Goal: Task Accomplishment & Management: Manage account settings

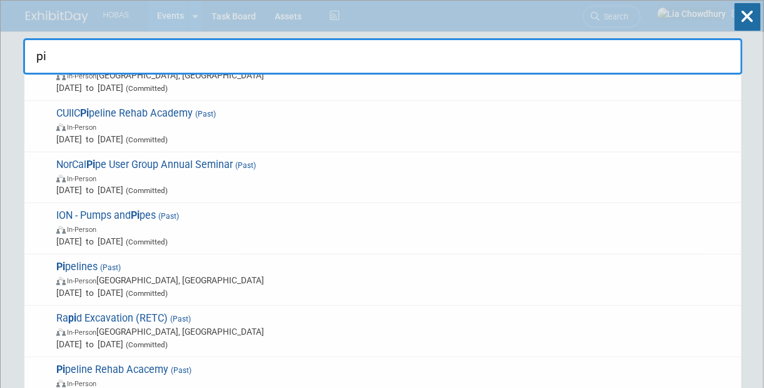
scroll to position [326, 0]
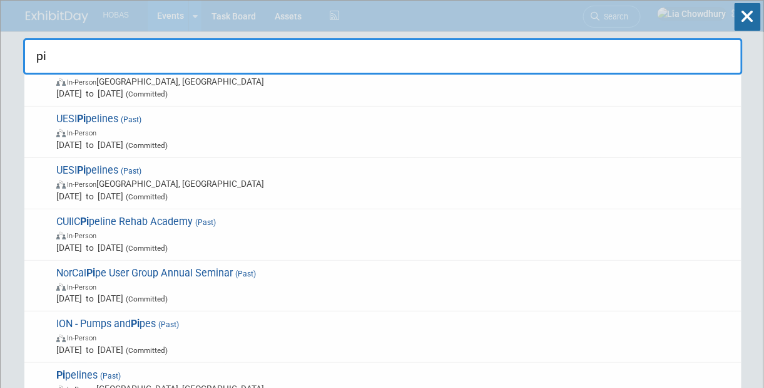
click at [167, 13] on div "pi ***UESI Pi pelines (Past) In-Person Tampa, FL Aug 10, 2025 to Aug 12, 2025 (…" at bounding box center [383, 38] width 720 height 74
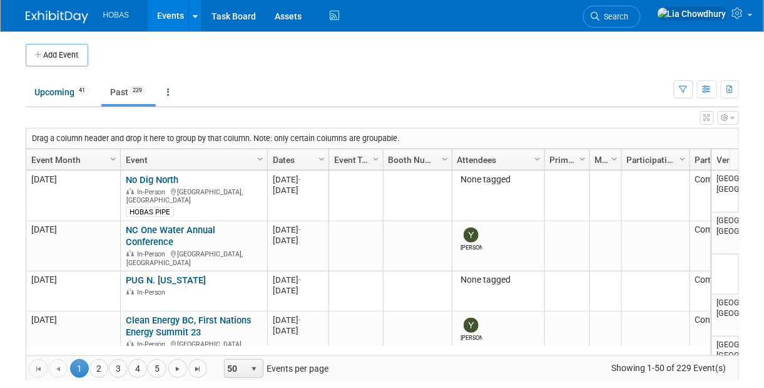
click at [167, 13] on link "Events" at bounding box center [171, 15] width 46 height 31
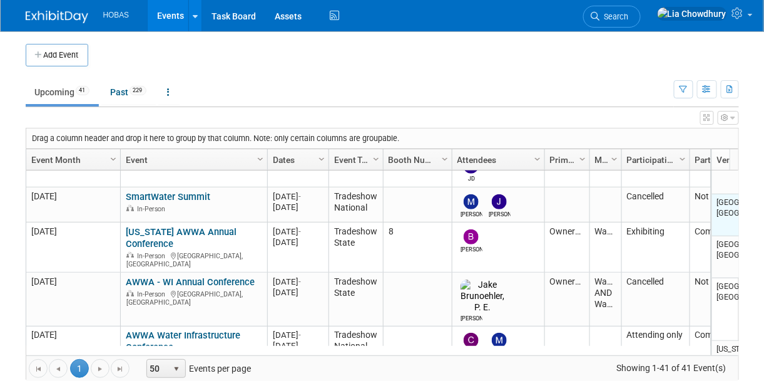
click at [728, 208] on td "[GEOGRAPHIC_DATA], [GEOGRAPHIC_DATA]" at bounding box center [740, 215] width 56 height 42
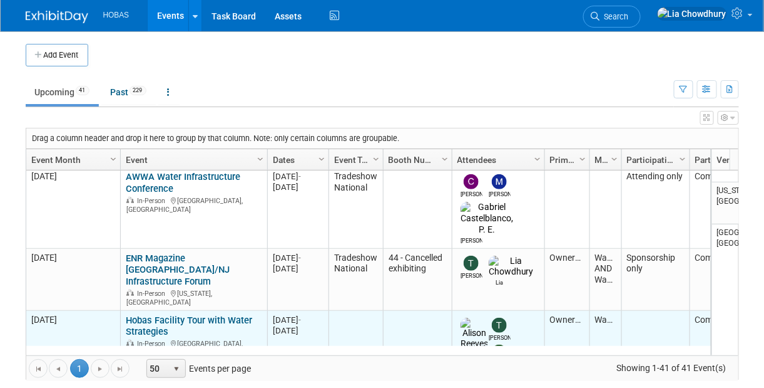
drag, startPoint x: 358, startPoint y: 303, endPoint x: 357, endPoint y: 319, distance: 15.7
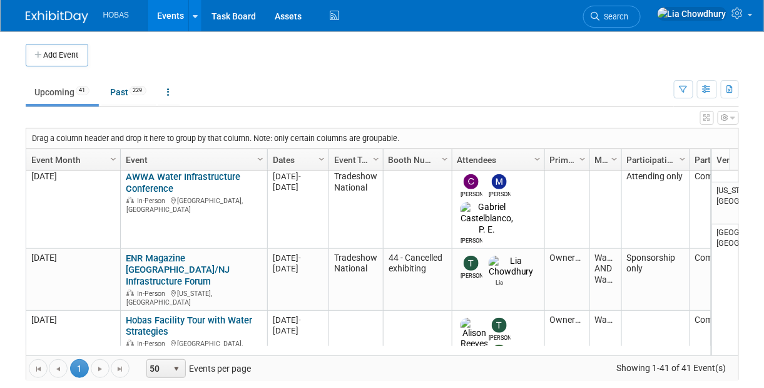
click at [170, 11] on link "Events" at bounding box center [171, 15] width 46 height 31
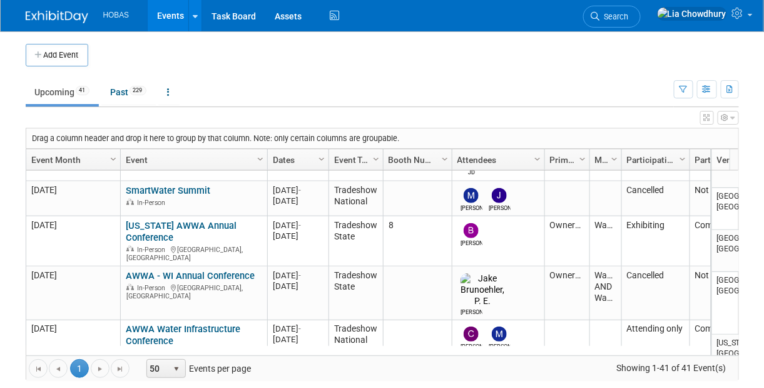
scroll to position [275, 0]
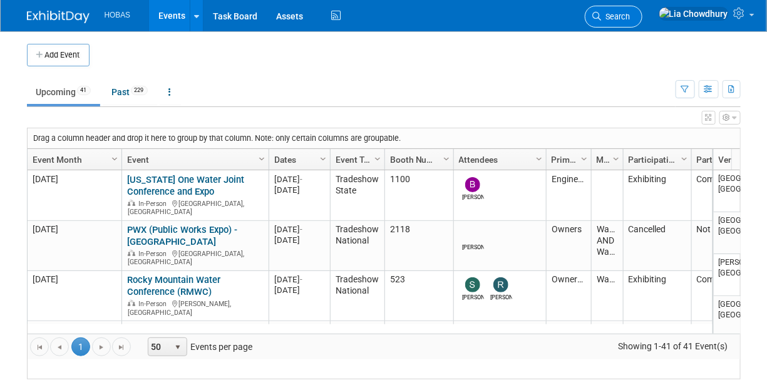
click at [630, 18] on span "Search" at bounding box center [616, 16] width 29 height 9
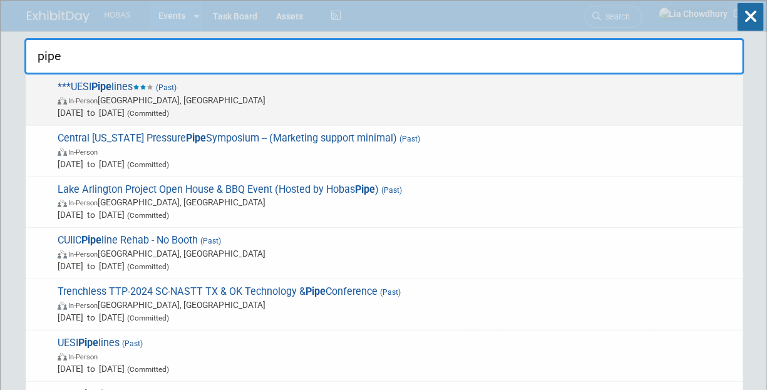
type input "pipe"
click at [336, 102] on span "In-Person Tampa, FL" at bounding box center [397, 100] width 679 height 13
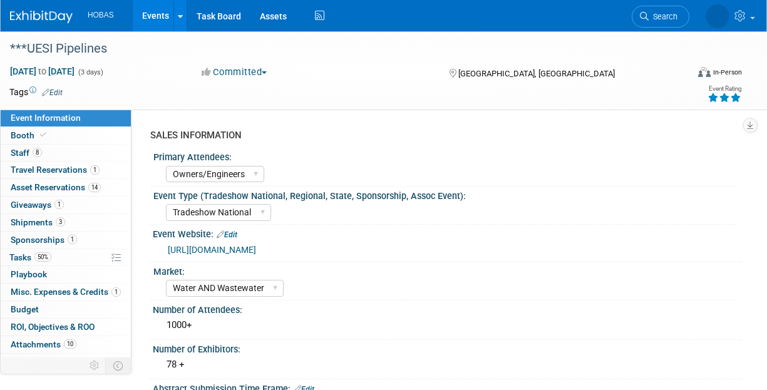
select select "Owners/Engineers"
select select "Tradeshow National"
select select "Water AND Wastewater"
select select "Exhibiting and Sponsoring"
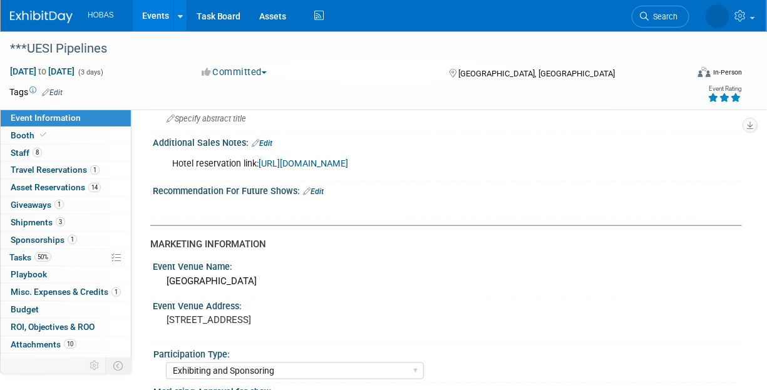
scroll to position [411, 0]
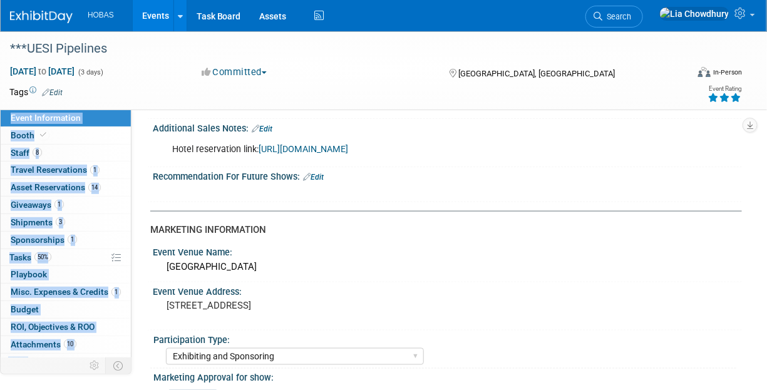
drag, startPoint x: 764, startPoint y: 113, endPoint x: 763, endPoint y: 168, distance: 55.1
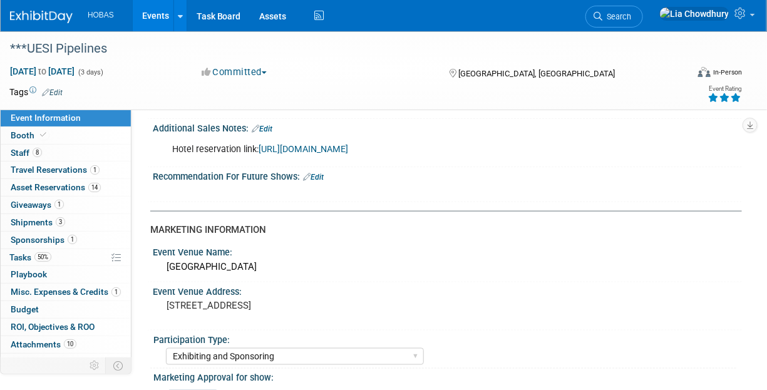
drag, startPoint x: 763, startPoint y: 168, endPoint x: 685, endPoint y: 220, distance: 93.9
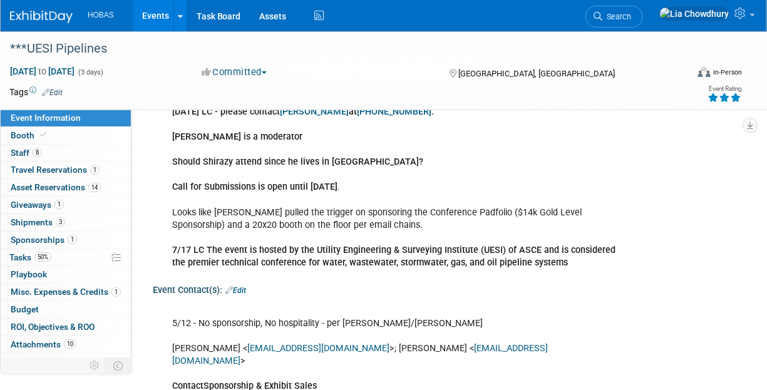
scroll to position [851, 0]
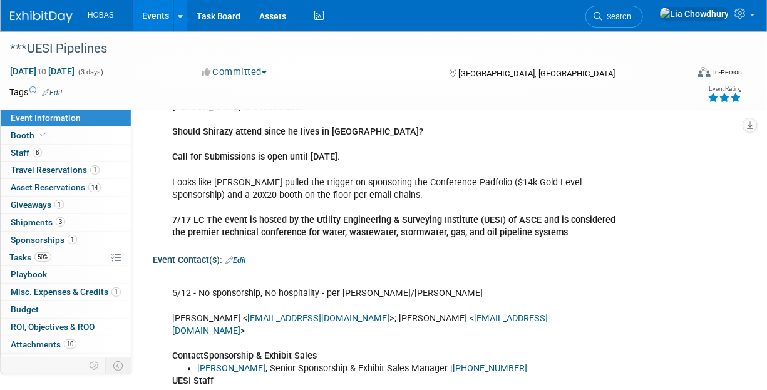
drag, startPoint x: 755, startPoint y: 222, endPoint x: 754, endPoint y: 244, distance: 21.9
click at [754, 244] on div "Event Information Event Info Booth Booth 8 Staff 8 Staff 1 Travel Reservations …" at bounding box center [383, 110] width 767 height 1861
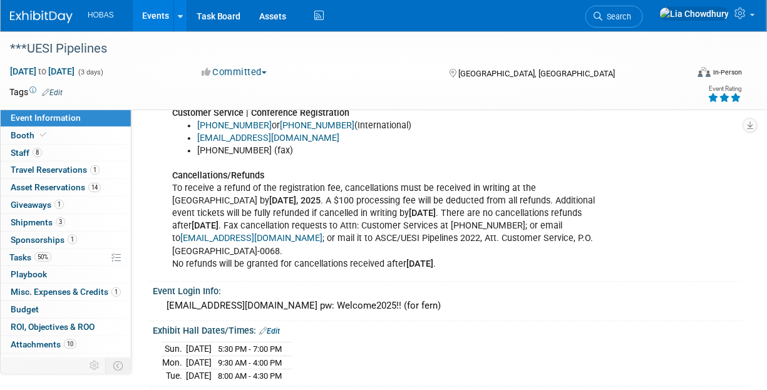
scroll to position [1159, 0]
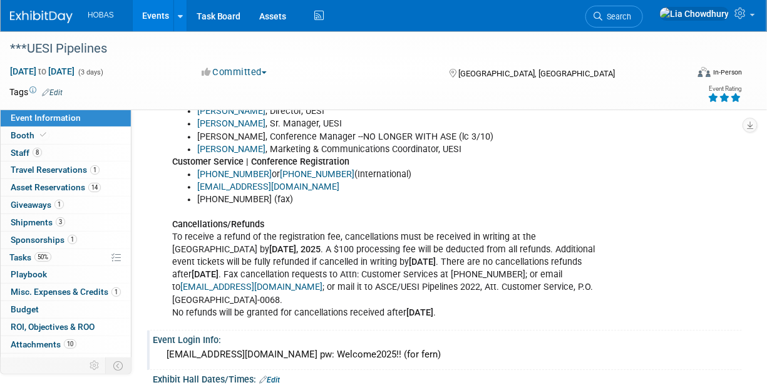
drag, startPoint x: 776, startPoint y: 225, endPoint x: 461, endPoint y: 309, distance: 325.3
click at [461, 331] on div "Event Login Info:" at bounding box center [447, 339] width 589 height 16
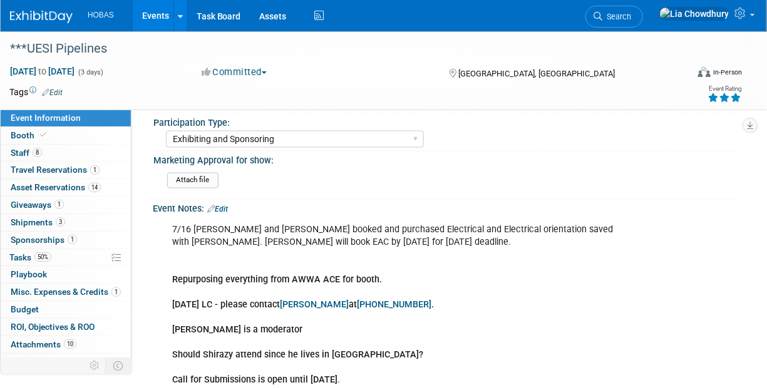
scroll to position [617, 0]
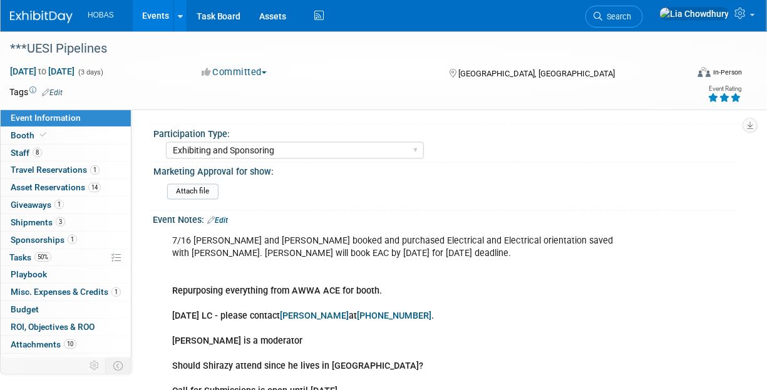
click at [362, 84] on div "Tags Edit" at bounding box center [312, 92] width 607 height 17
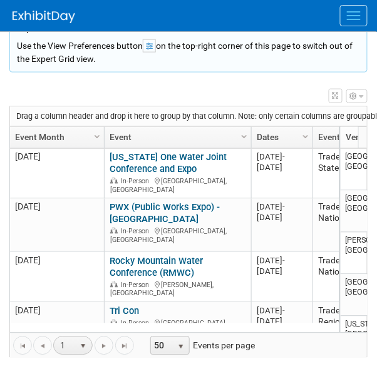
scroll to position [24, 0]
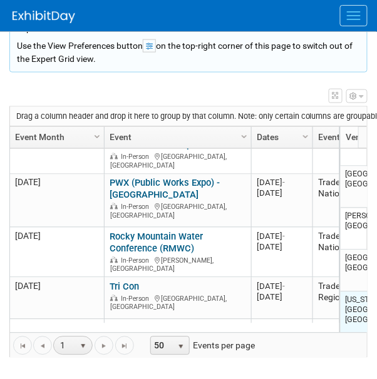
click at [357, 320] on td "[US_STATE][GEOGRAPHIC_DATA], [GEOGRAPHIC_DATA]" at bounding box center [369, 323] width 56 height 63
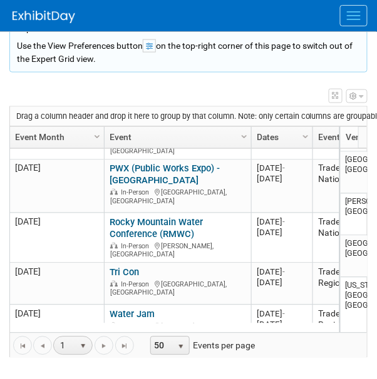
scroll to position [49, 0]
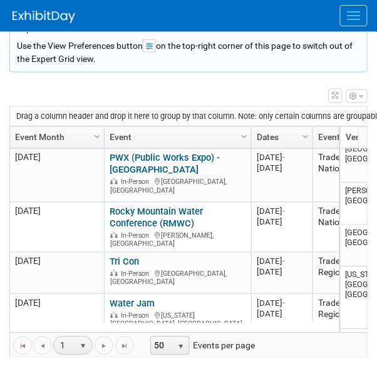
click at [155, 138] on link "Event" at bounding box center [176, 137] width 133 height 21
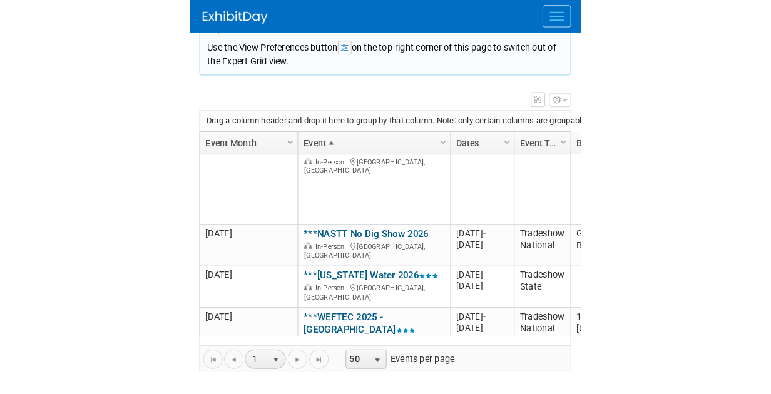
scroll to position [8, 0]
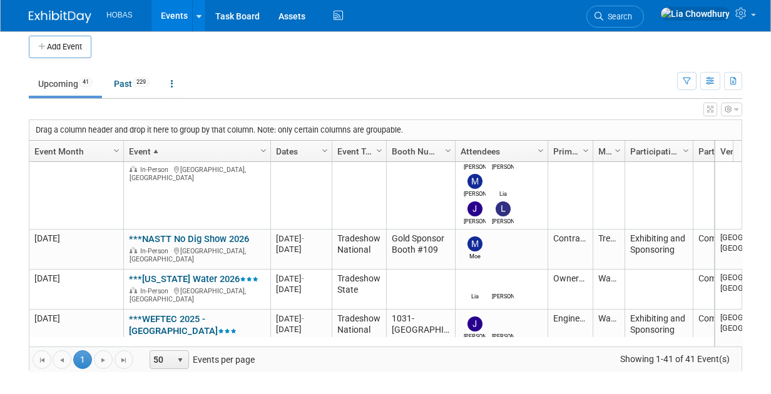
click at [376, 100] on body "HOBAS Events Add Event Bulk Upload Events Shareable Event Boards Recently Viewe…" at bounding box center [385, 189] width 771 height 394
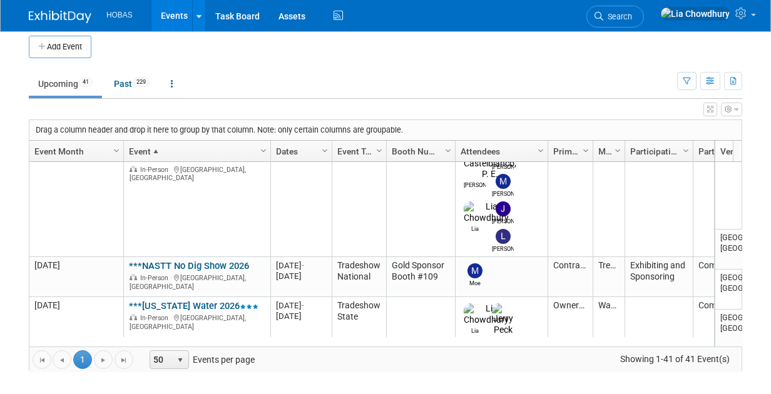
click at [60, 88] on link "Upcoming 41" at bounding box center [65, 84] width 73 height 24
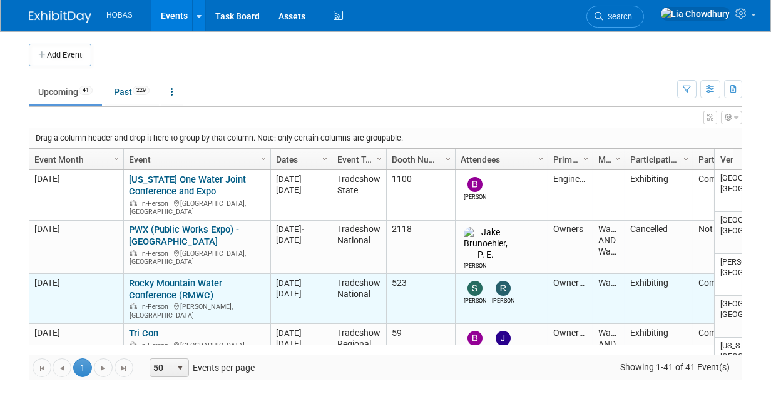
click at [162, 278] on link "Rocky Mountain Water Conference (RMWC)" at bounding box center [175, 289] width 93 height 23
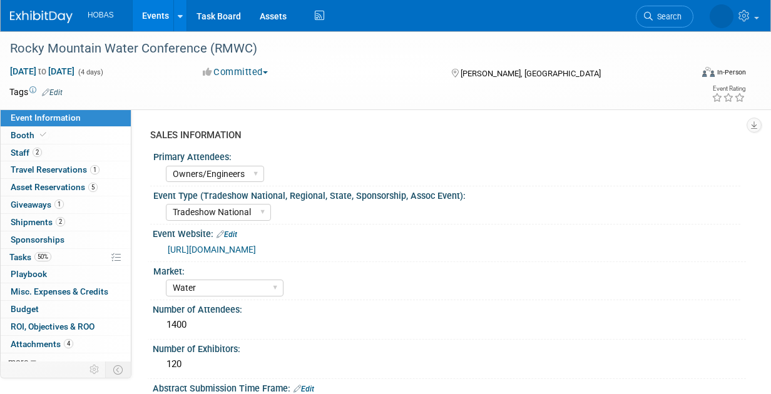
select select "Owners/Engineers"
select select "Tradeshow National"
select select "Water"
select select "Exhibiting"
click at [42, 197] on link "1 Giveaways 1" at bounding box center [66, 205] width 130 height 17
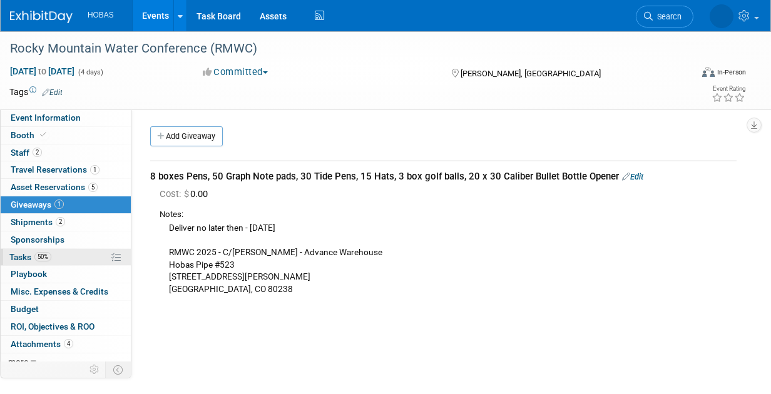
click at [34, 255] on span "50%" at bounding box center [42, 256] width 17 height 9
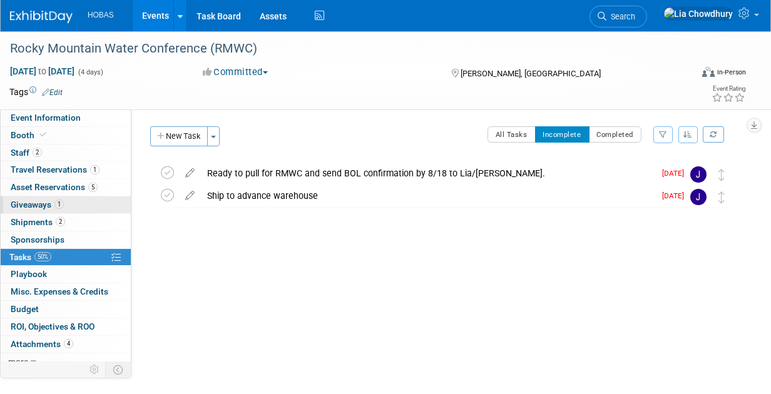
click at [38, 207] on span "Giveaways 1" at bounding box center [37, 205] width 53 height 10
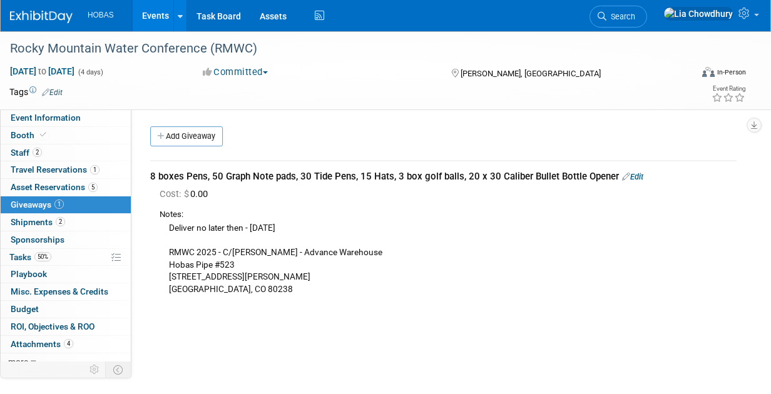
click at [632, 179] on link "Edit" at bounding box center [632, 176] width 21 height 9
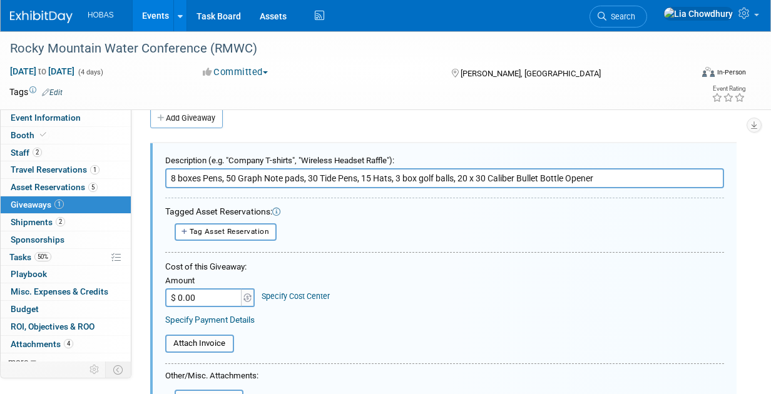
click at [399, 176] on input "8 boxes Pens, 50 Graph Note pads, 30 Tide Pens, 15 Hats, 3 box golf balls, 20 x…" at bounding box center [444, 178] width 559 height 20
click at [399, 177] on input "8 boxes Pens, 50 Graph Note pads, 30 Tide Pens, 15 Hats, 5box golf balls, 20 x …" at bounding box center [444, 178] width 559 height 20
type input "8 boxes Pens, 50 Graph Note pads, 30 Tide Pens, 15 Hats, 5 box golf balls, 20 x…"
click at [641, 253] on div at bounding box center [444, 255] width 559 height 6
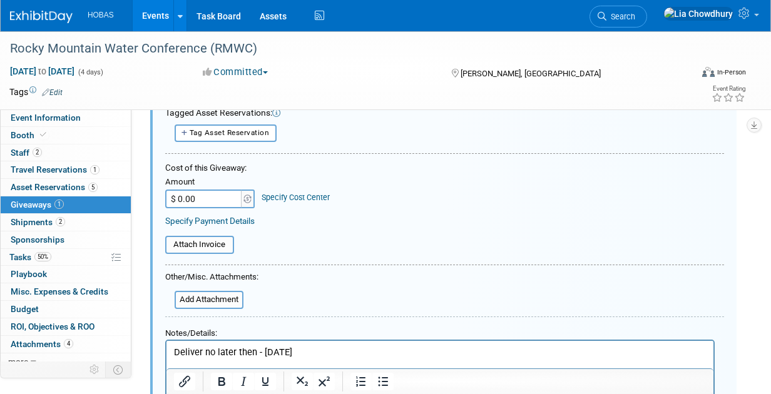
scroll to position [170, 0]
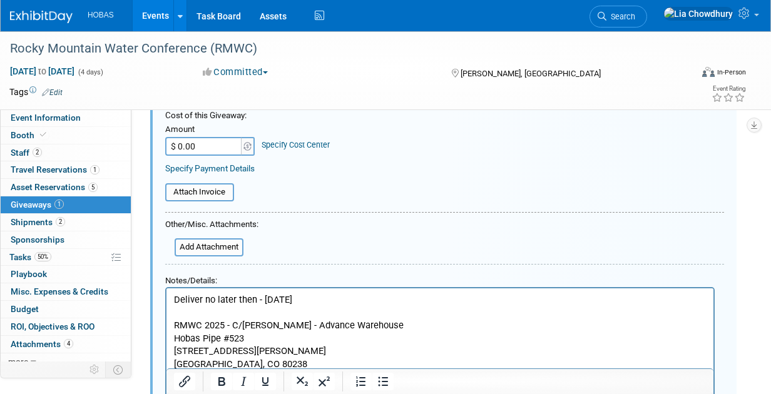
click at [345, 230] on form "Description (e.g. "Company T-shirts", "Wireless Headset Raffle"): 8 boxes Pens,…" at bounding box center [444, 222] width 559 height 449
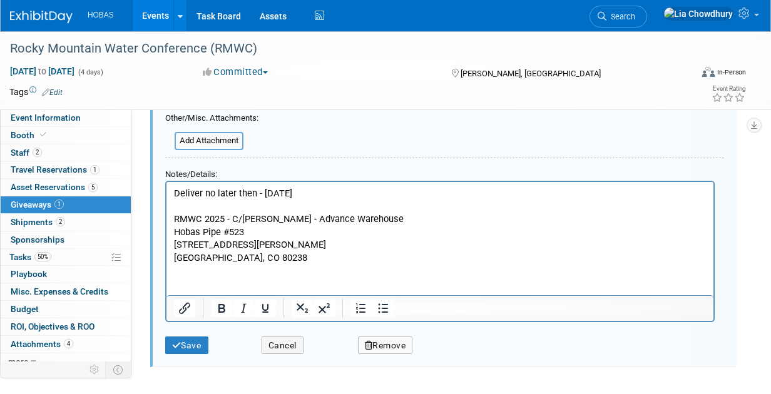
scroll to position [383, 0]
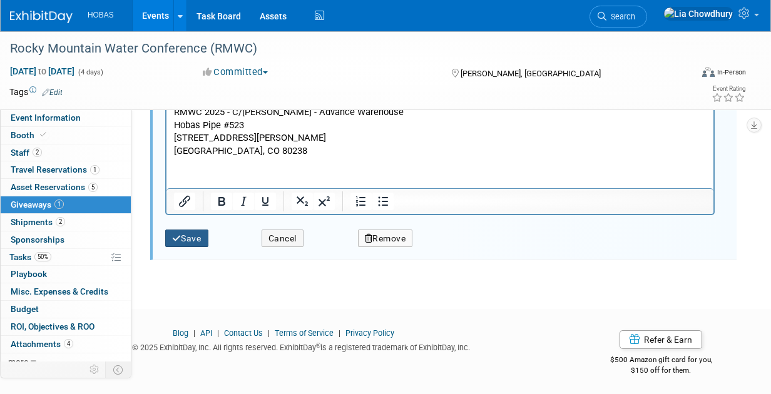
click at [208, 239] on button "Save" at bounding box center [186, 239] width 43 height 18
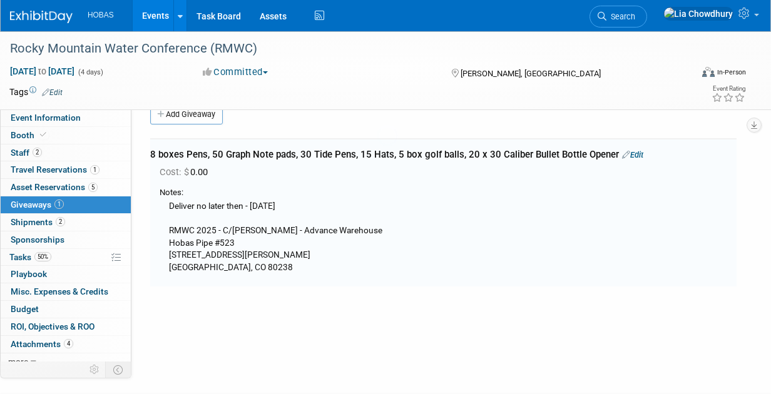
scroll to position [18, 0]
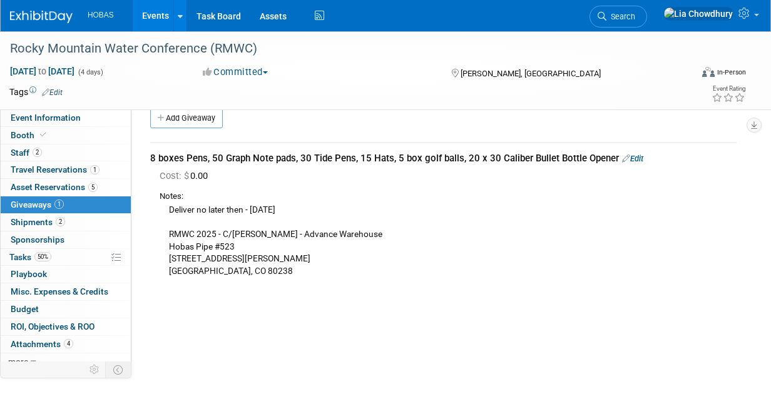
click at [148, 18] on link "Events" at bounding box center [156, 15] width 46 height 31
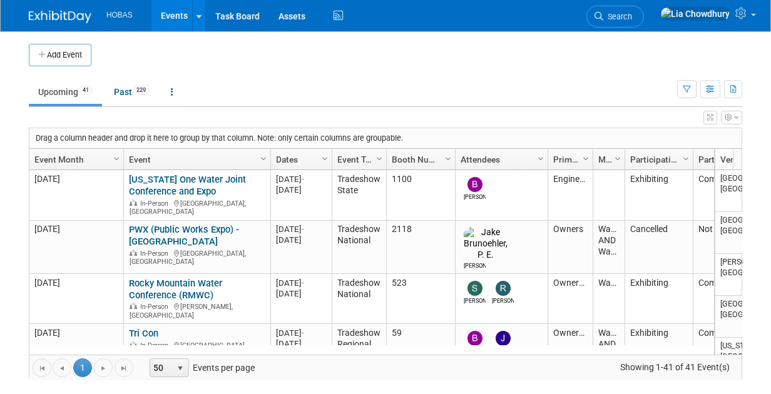
click at [178, 16] on link "Events" at bounding box center [175, 15] width 46 height 31
click at [218, 29] on link "Task Board" at bounding box center [237, 15] width 63 height 31
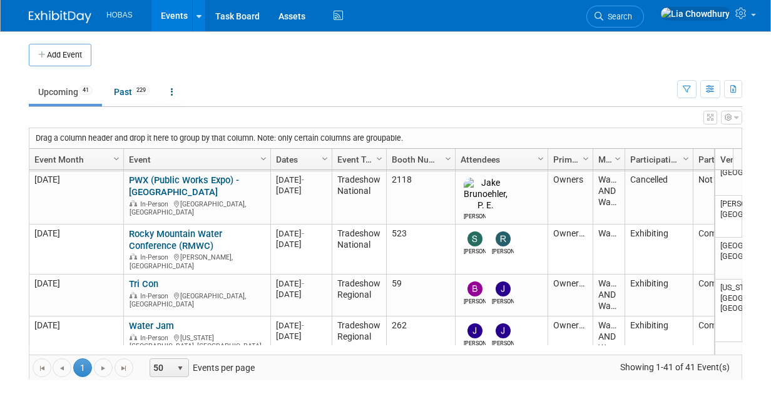
scroll to position [58, 0]
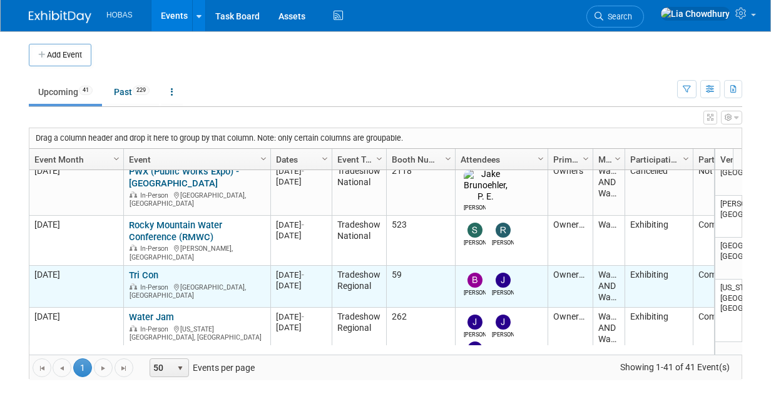
click at [147, 270] on link "Tri Con" at bounding box center [143, 275] width 29 height 11
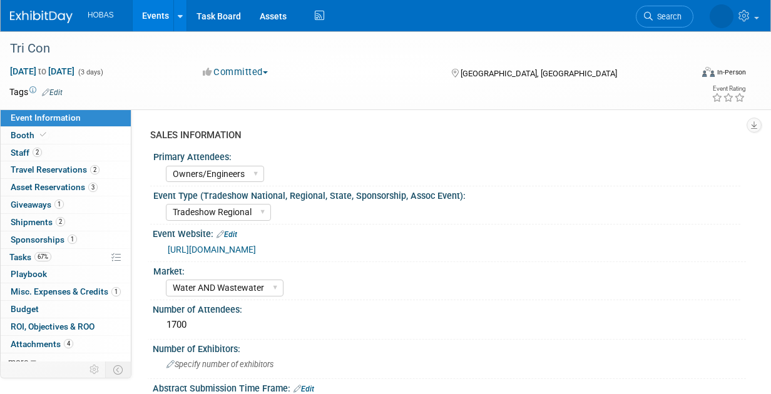
select select "Owners/Engineers"
select select "Tradeshow Regional"
select select "Water AND Wastewater"
select select "Exhibiting"
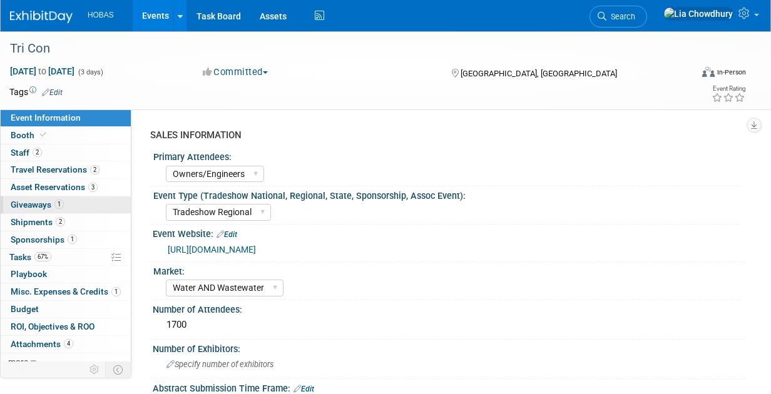
click at [44, 205] on span "Giveaways 1" at bounding box center [37, 205] width 53 height 10
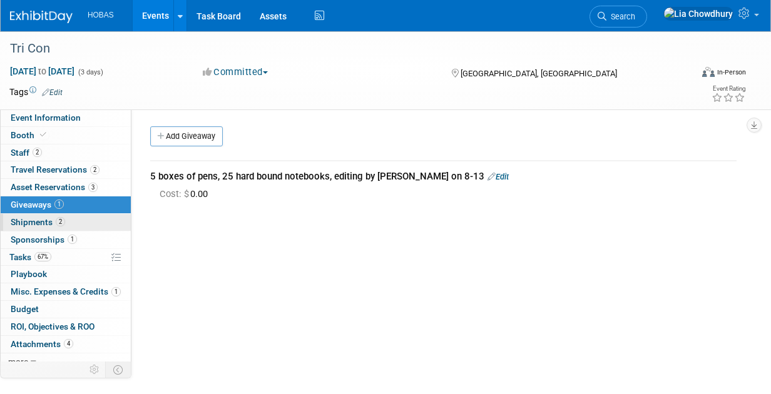
click at [40, 223] on span "Shipments 2" at bounding box center [38, 222] width 54 height 10
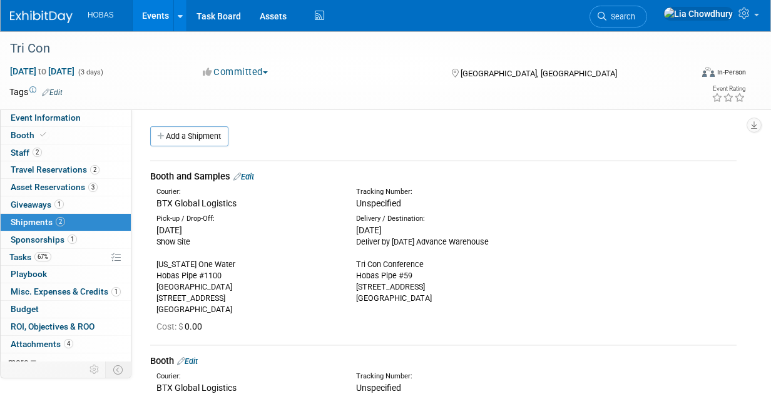
drag, startPoint x: 439, startPoint y: 294, endPoint x: 367, endPoint y: 276, distance: 74.7
click at [367, 276] on div "Deliver by [DATE] Advance Warehouse Tri Con Conference Hobas Pipe #59 [STREET_A…" at bounding box center [446, 271] width 181 height 68
drag, startPoint x: 367, startPoint y: 276, endPoint x: 332, endPoint y: 247, distance: 45.8
drag, startPoint x: 332, startPoint y: 247, endPoint x: 416, endPoint y: 270, distance: 87.8
click at [416, 270] on div "Deliver by [DATE] Advance Warehouse Tri Con Conference Hobas Pipe #59 [STREET_A…" at bounding box center [446, 271] width 181 height 68
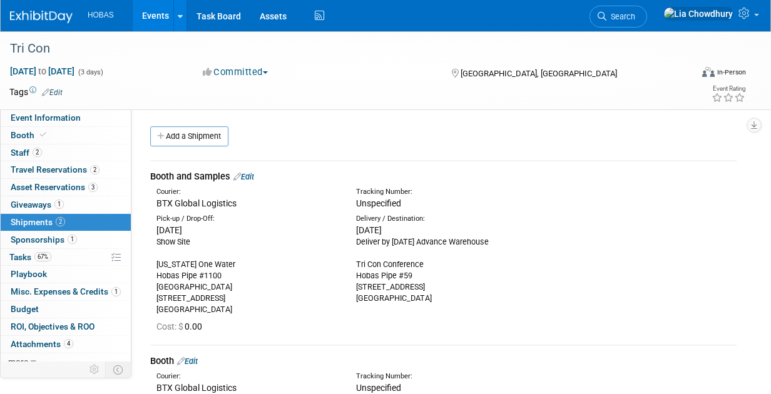
click at [455, 294] on div "Deliver by [DATE] Advance Warehouse Tri Con Conference Hobas Pipe #59 [STREET_A…" at bounding box center [446, 271] width 181 height 68
drag, startPoint x: 433, startPoint y: 298, endPoint x: 353, endPoint y: 232, distance: 103.6
click at [353, 232] on div "Delivery / Destination: Wed. Aug 20, 2025 Deliver by August 20 Advance Warehous…" at bounding box center [447, 259] width 200 height 90
copy div "Wed. Aug 20, 2025 Deliver by August 20 Advance Warehouse Tri Con Conference Hob…"
click at [29, 197] on link "1 Giveaways 1" at bounding box center [66, 205] width 130 height 17
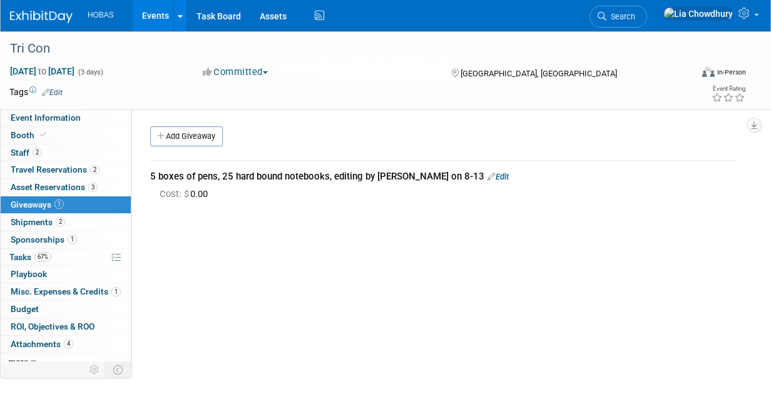
click at [488, 178] on link "Edit" at bounding box center [498, 176] width 21 height 9
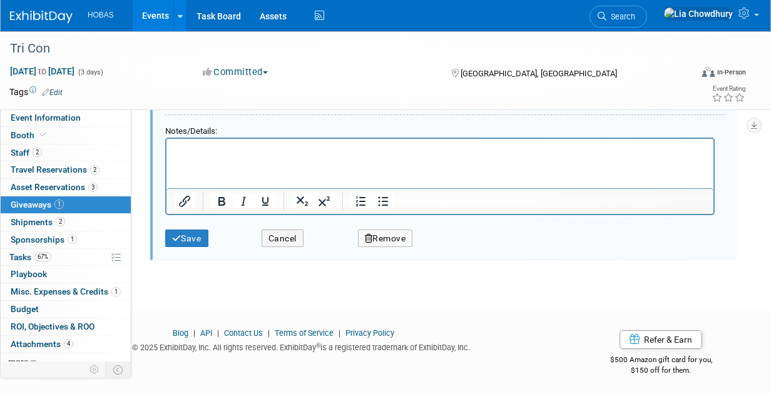
scroll to position [113, 0]
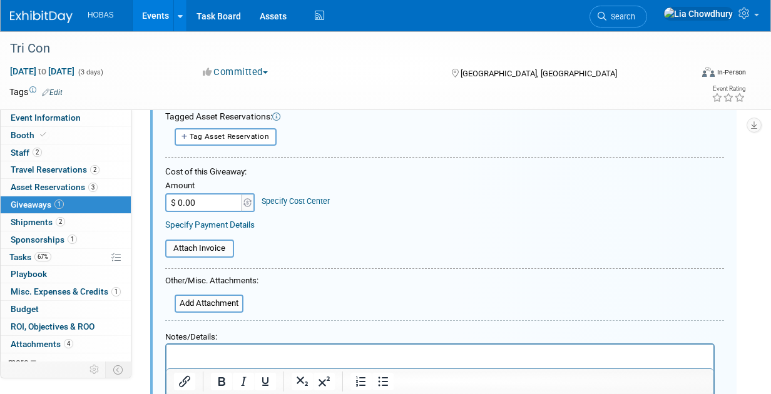
click at [458, 359] on p "Rich Text Area. Press ALT-0 for help." at bounding box center [440, 355] width 533 height 13
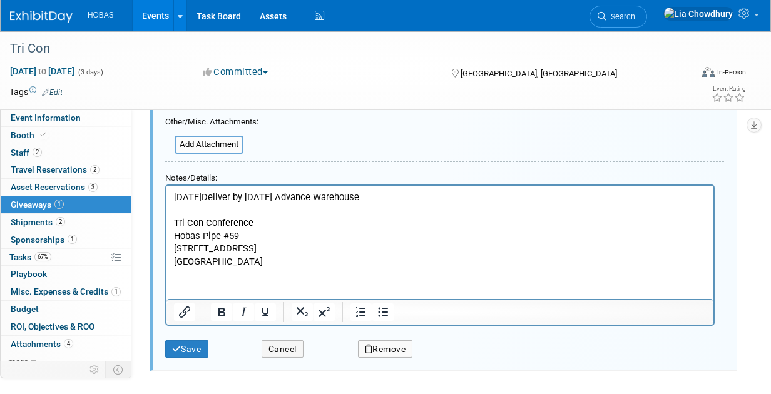
scroll to position [324, 0]
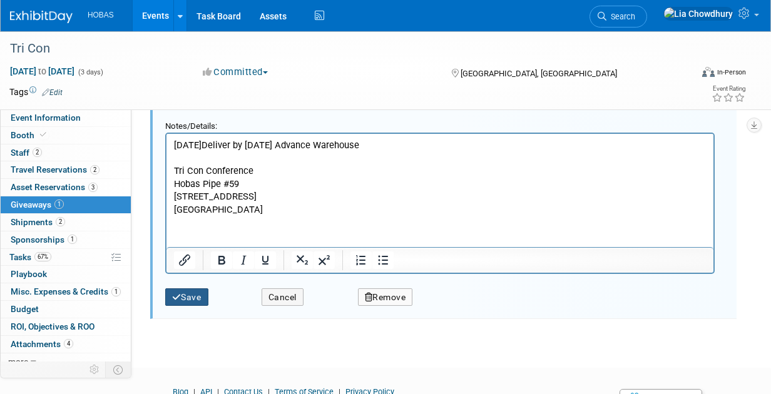
click at [185, 296] on button "Save" at bounding box center [186, 298] width 43 height 18
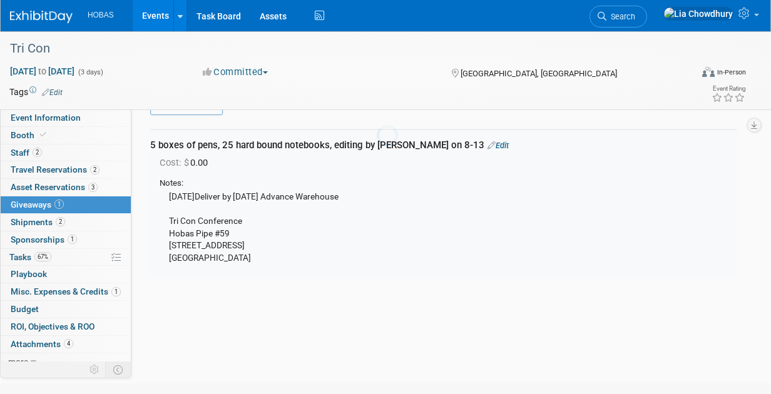
scroll to position [18, 0]
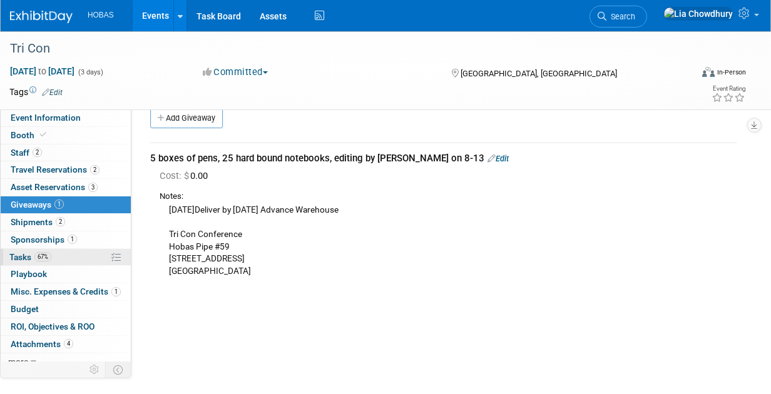
click at [23, 261] on link "67% Tasks 67%" at bounding box center [66, 257] width 130 height 17
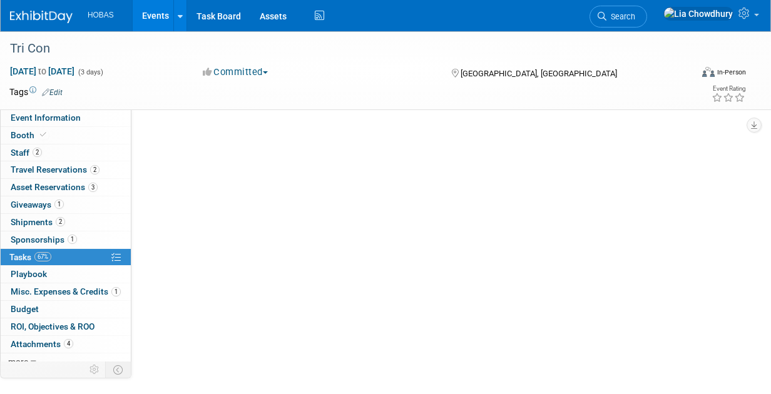
scroll to position [0, 0]
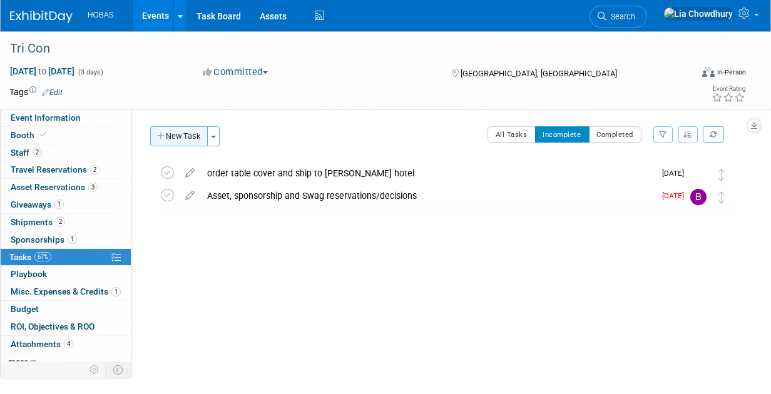
click at [168, 138] on button "New Task" at bounding box center [179, 136] width 58 height 20
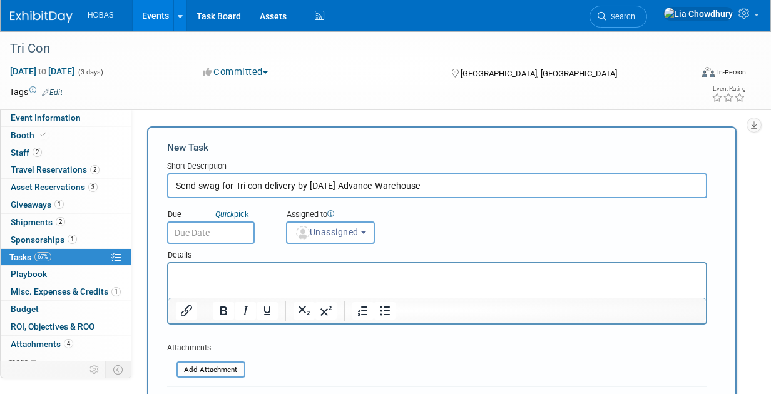
type input "Send swag for Tri-con delivery by Aug 20 Advance Warehouse"
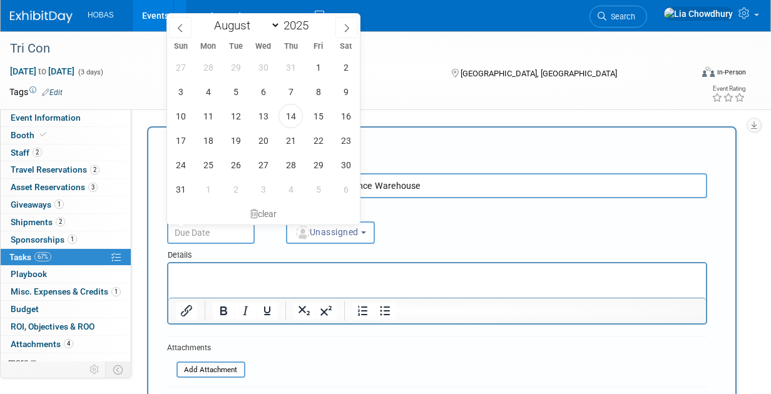
click at [184, 230] on input "text" at bounding box center [211, 233] width 88 height 23
click at [321, 118] on span "15" at bounding box center [318, 116] width 24 height 24
type input "Aug 15, 2025"
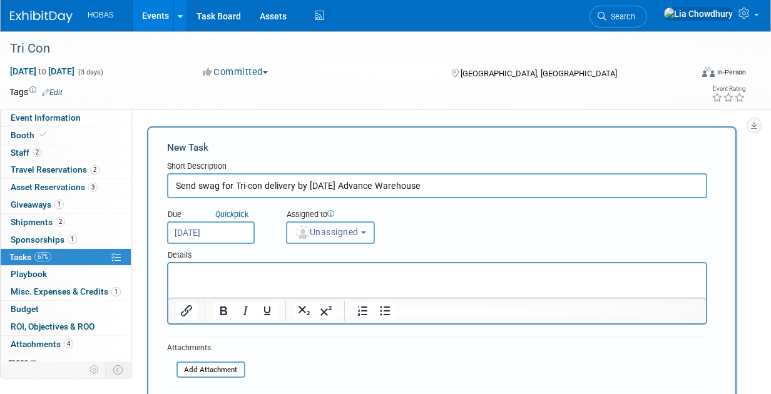
click at [328, 238] on button "Unassigned" at bounding box center [330, 233] width 89 height 23
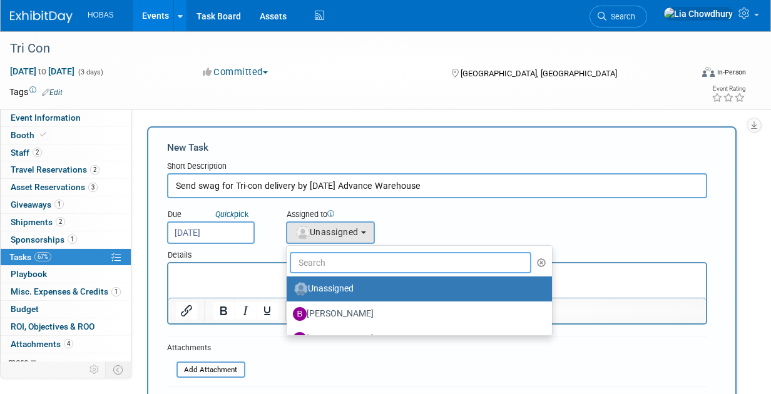
click at [331, 263] on input "text" at bounding box center [411, 262] width 242 height 21
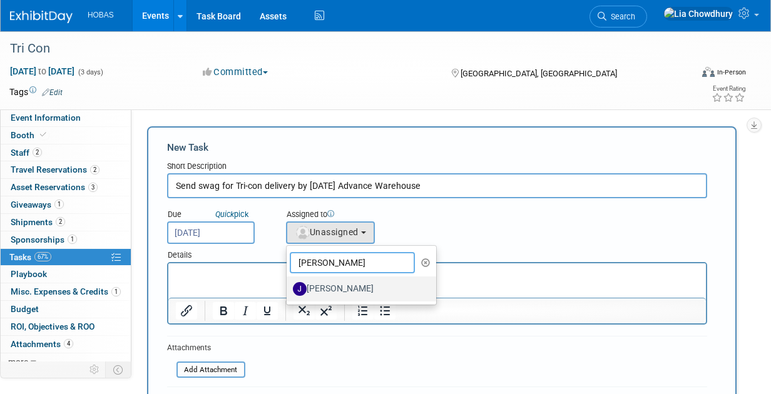
type input "jamie"
click at [339, 290] on label "Jamie Coe" at bounding box center [358, 289] width 131 height 20
click at [289, 290] on input "Jamie Coe" at bounding box center [284, 288] width 8 height 8
select select "04d6935f-c39b-4c5c-91df-ce348fb93be4"
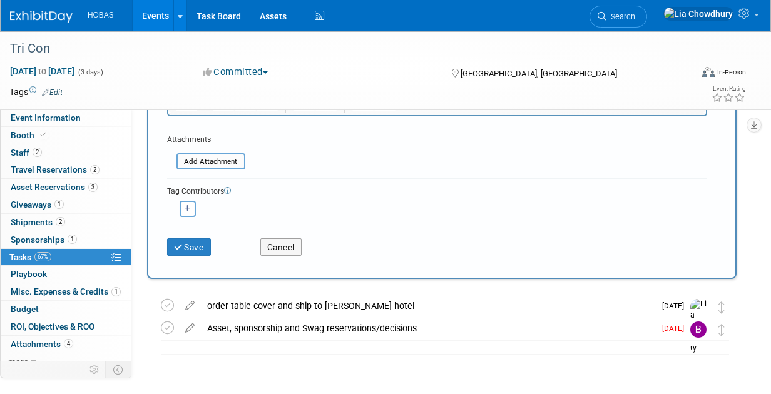
scroll to position [209, 0]
click at [186, 207] on icon "button" at bounding box center [188, 208] width 6 height 7
select select
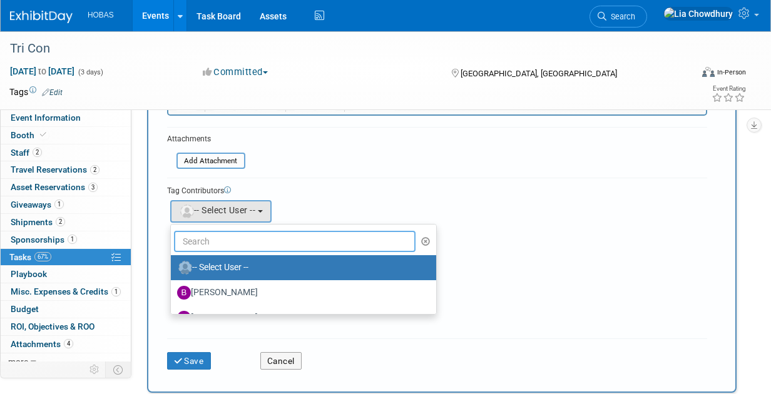
click at [230, 239] on input "text" at bounding box center [295, 241] width 242 height 21
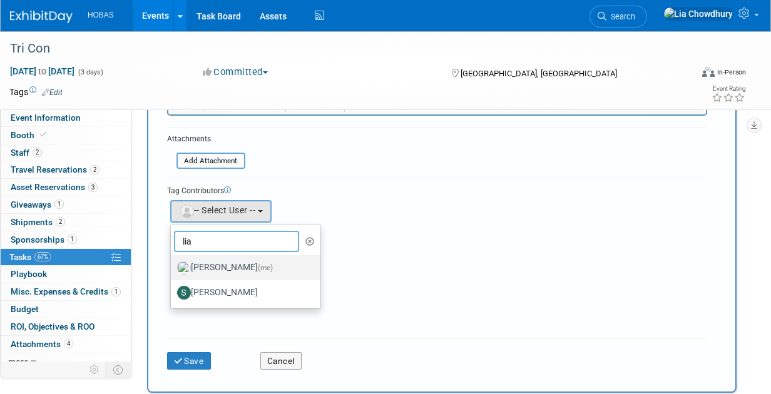
type input "lia"
click at [237, 267] on label "Lia Chowdhury (me)" at bounding box center [242, 268] width 131 height 20
click at [173, 267] on input "Lia Chowdhury (me)" at bounding box center [169, 266] width 8 height 8
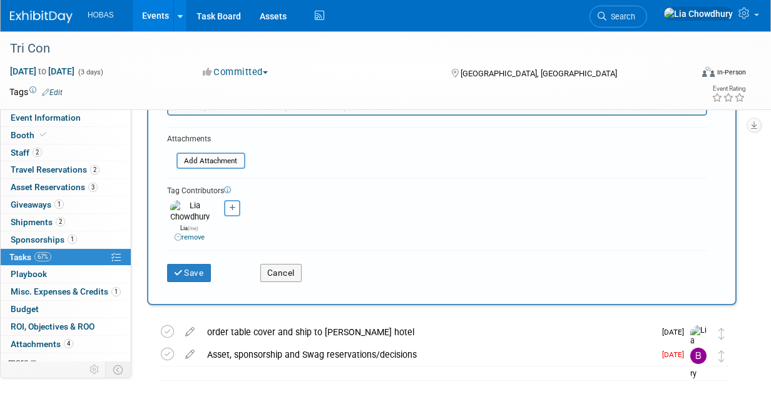
click at [198, 273] on div "Save Cancel" at bounding box center [437, 270] width 540 height 40
click at [209, 264] on button "Save" at bounding box center [189, 273] width 44 height 18
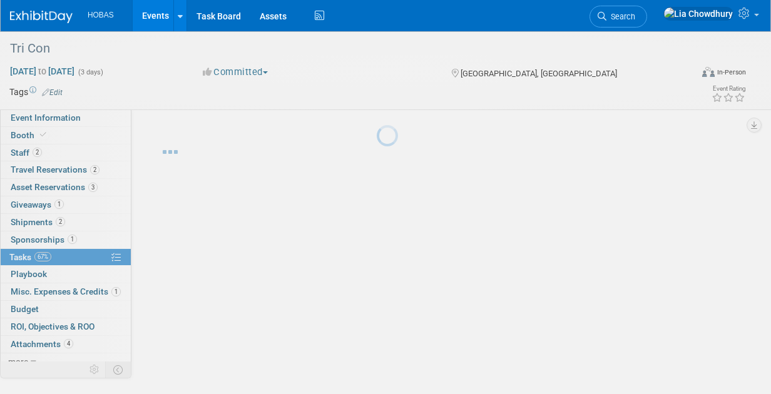
scroll to position [0, 0]
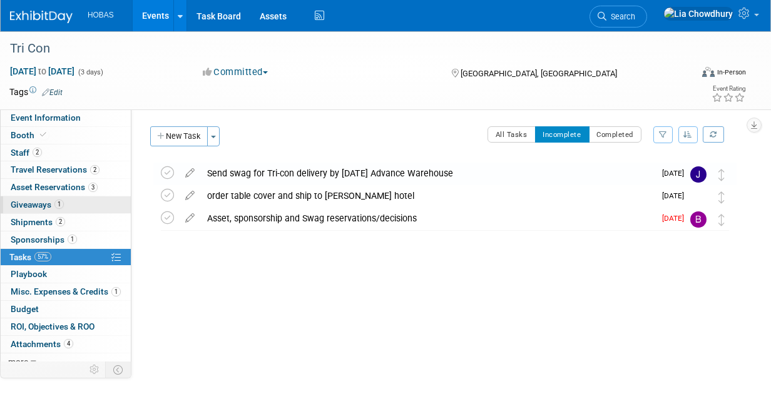
click at [46, 202] on span "Giveaways 1" at bounding box center [37, 205] width 53 height 10
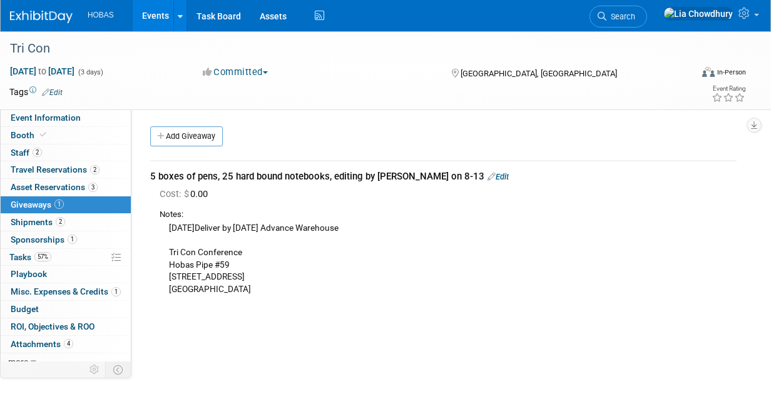
click at [488, 174] on link "Edit" at bounding box center [498, 176] width 21 height 9
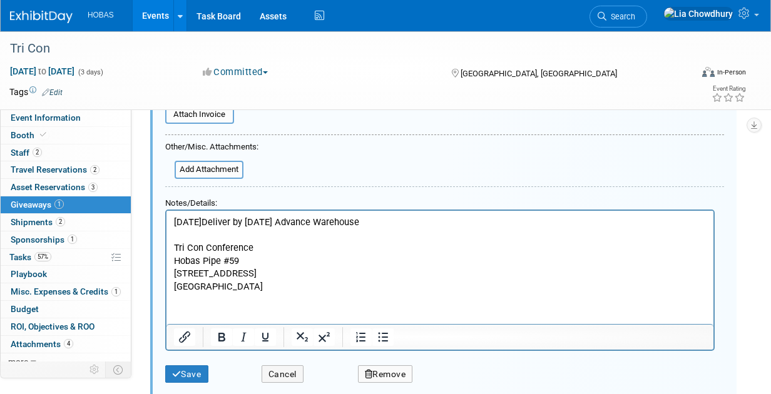
scroll to position [247, 0]
drag, startPoint x: 249, startPoint y: 221, endPoint x: 135, endPoint y: 203, distance: 115.9
click at [167, 211] on html "Wed. Aug 20, 2025Deliver by August 20 Advance Warehouse Tri Con Conference Hoba…" at bounding box center [440, 252] width 547 height 82
click at [213, 219] on p "Deliver by August 20 Advance Warehouse Tri Con Conference Hobas Pipe #59 4001 C…" at bounding box center [440, 254] width 533 height 77
click at [187, 374] on button "Save" at bounding box center [186, 375] width 43 height 18
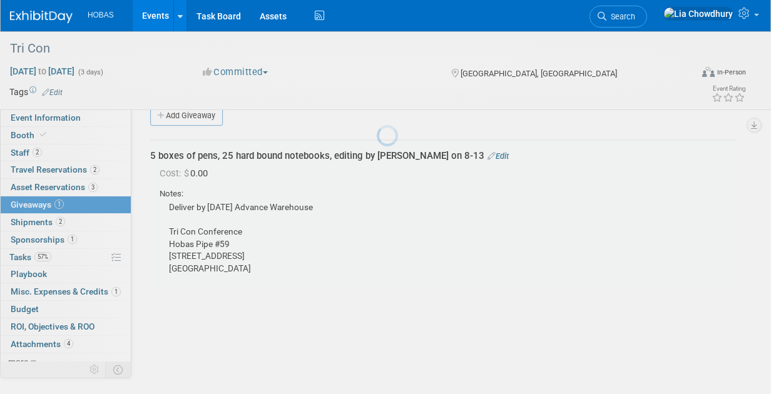
scroll to position [18, 0]
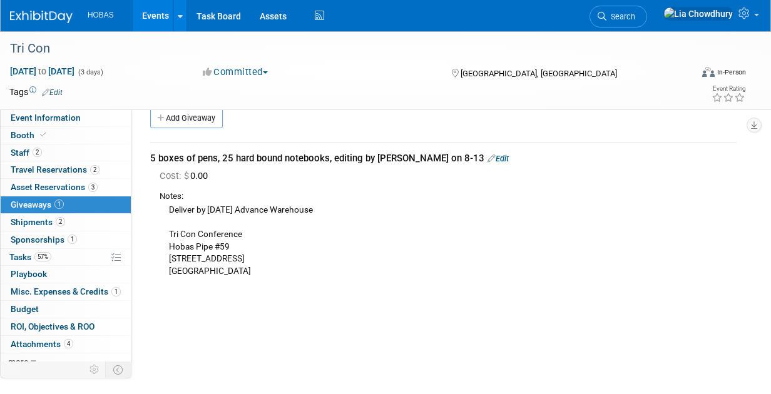
click at [150, 16] on link "Events" at bounding box center [156, 15] width 46 height 31
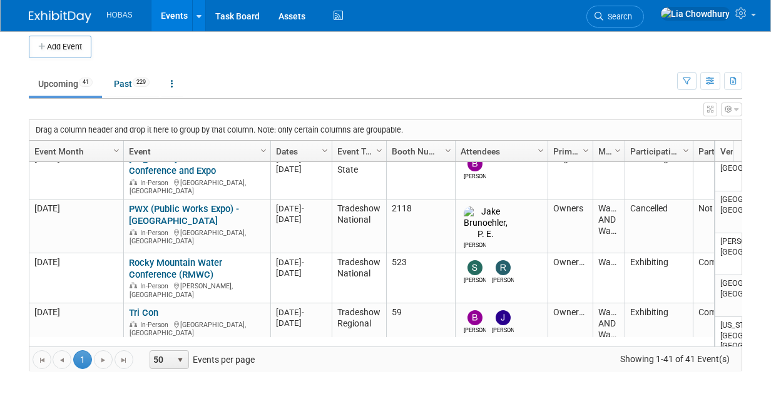
scroll to position [24, 0]
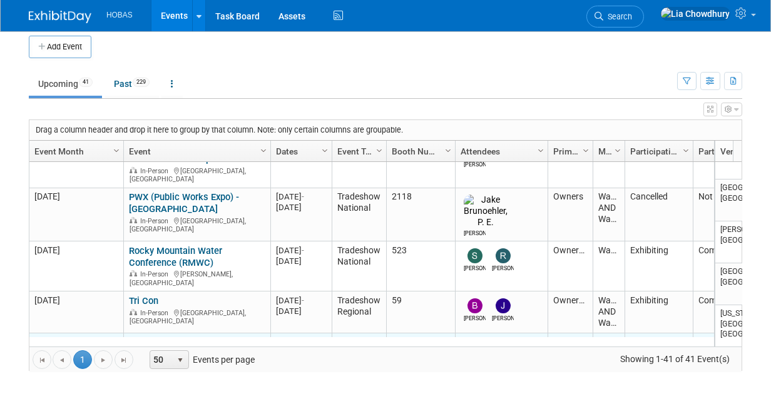
click at [149, 337] on link "Water Jam" at bounding box center [151, 342] width 45 height 11
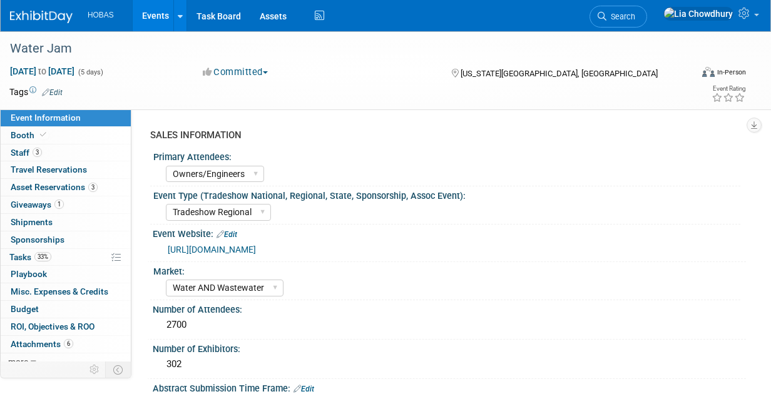
select select "Owners/Engineers"
select select "Tradeshow Regional"
select select "Water AND Wastewater"
select select "Exhibiting"
click at [27, 207] on span "Giveaways 1" at bounding box center [37, 205] width 53 height 10
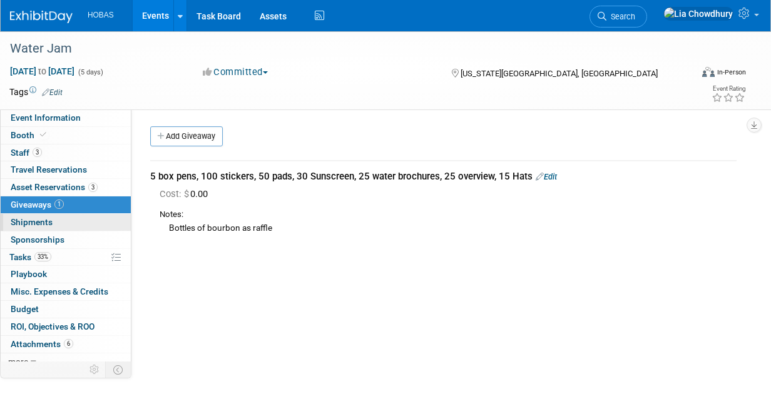
click at [32, 219] on span "Shipments 0" at bounding box center [32, 222] width 42 height 10
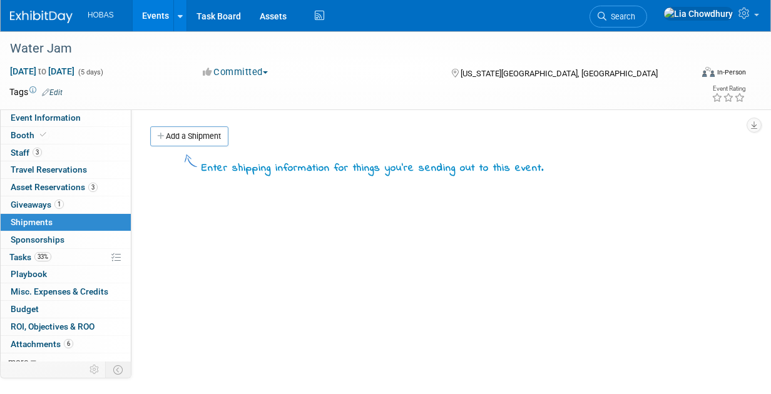
click at [164, 6] on link "Events" at bounding box center [156, 15] width 46 height 31
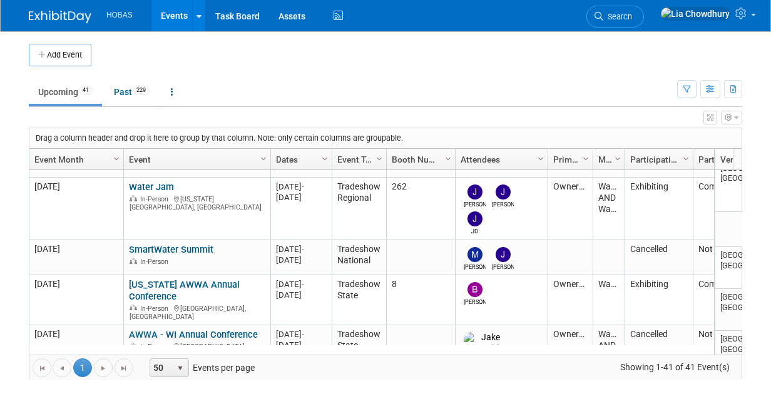
scroll to position [200, 0]
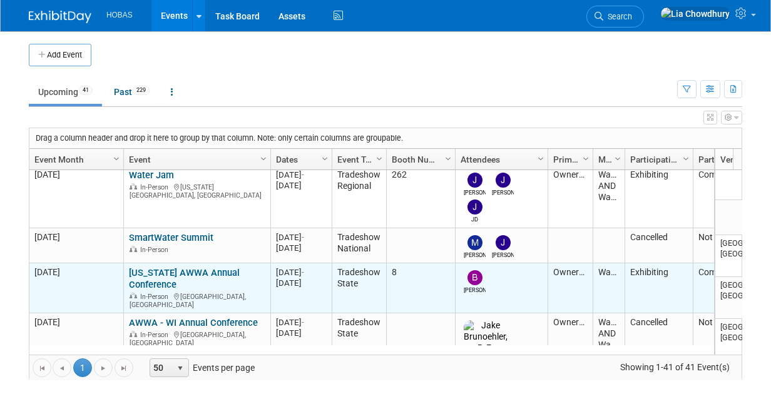
click at [153, 267] on link "[US_STATE] AWWA Annual Conference" at bounding box center [184, 278] width 111 height 23
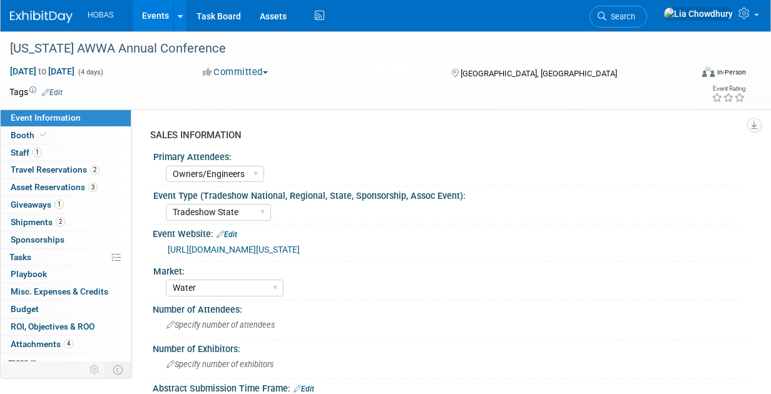
select select "Owners/Engineers"
select select "Tradeshow State"
select select "Water"
select select "Exhibiting"
click at [33, 207] on span "Giveaways 1" at bounding box center [37, 205] width 53 height 10
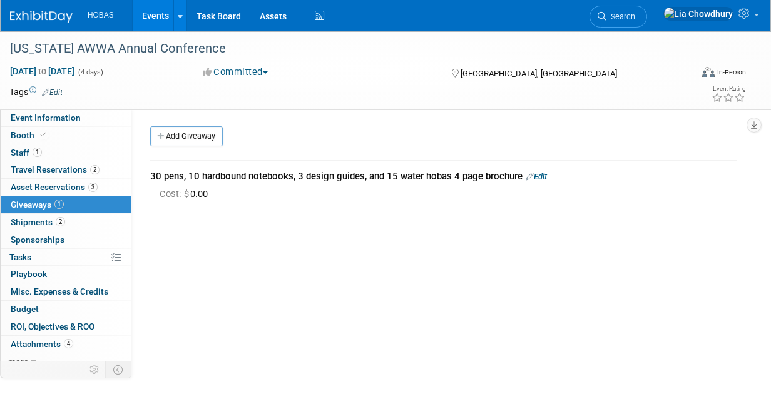
click at [544, 176] on link "Edit" at bounding box center [536, 176] width 21 height 9
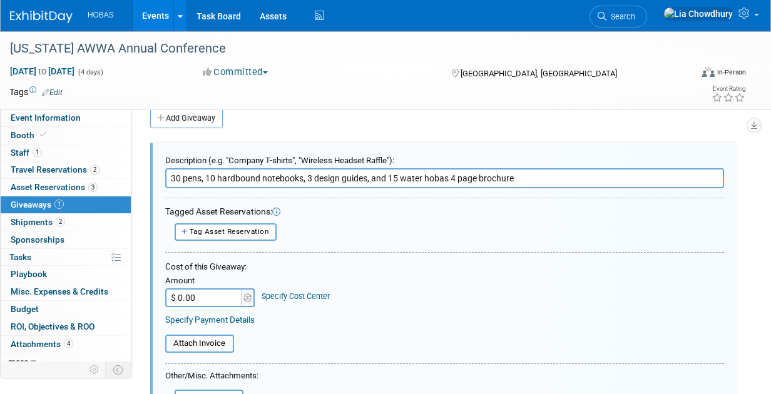
drag, startPoint x: 393, startPoint y: 180, endPoint x: 564, endPoint y: 164, distance: 171.7
click at [564, 164] on div "Description (e.g. "Company T-shirts", "Wireless Headset Raffle"): 30 pens, 10 h…" at bounding box center [444, 169] width 559 height 39
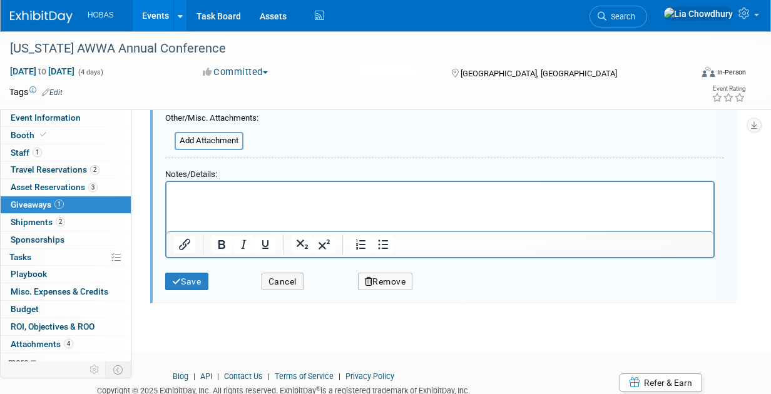
scroll to position [275, 0]
type input "30 pens, 10 hardbound notebooks, 3 design guides, and 15 Water Pressure Brochure"
click at [195, 280] on button "Save" at bounding box center [186, 283] width 43 height 18
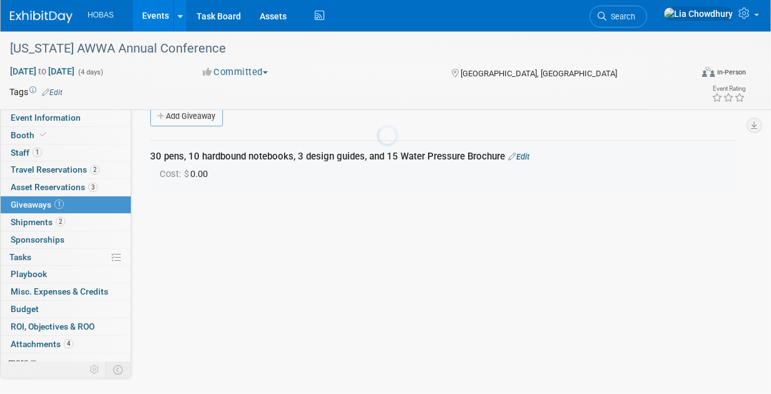
scroll to position [18, 0]
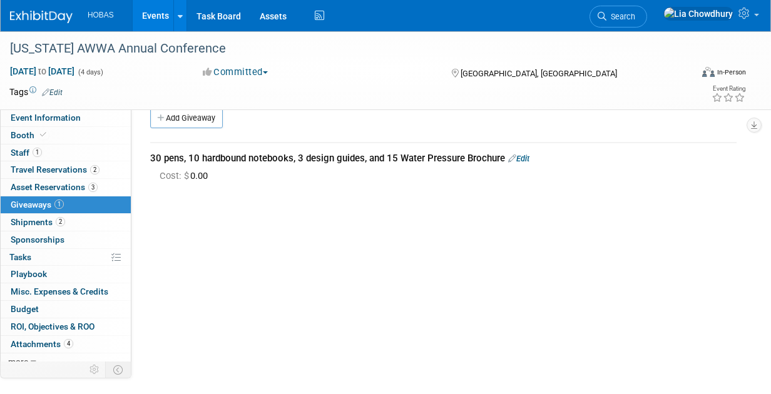
click at [39, 205] on span "Giveaways 1" at bounding box center [37, 205] width 53 height 10
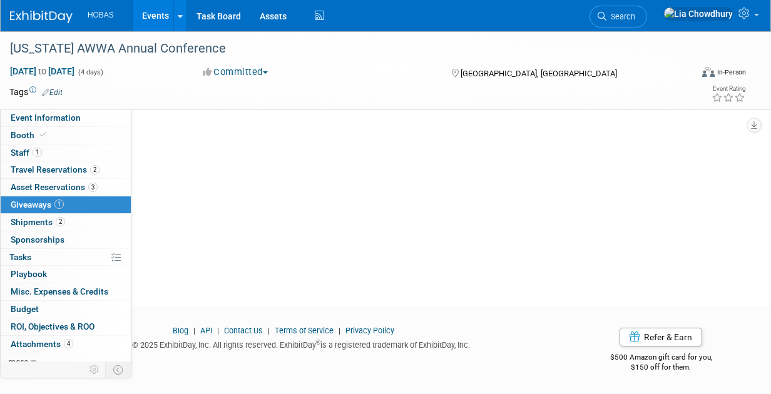
scroll to position [0, 0]
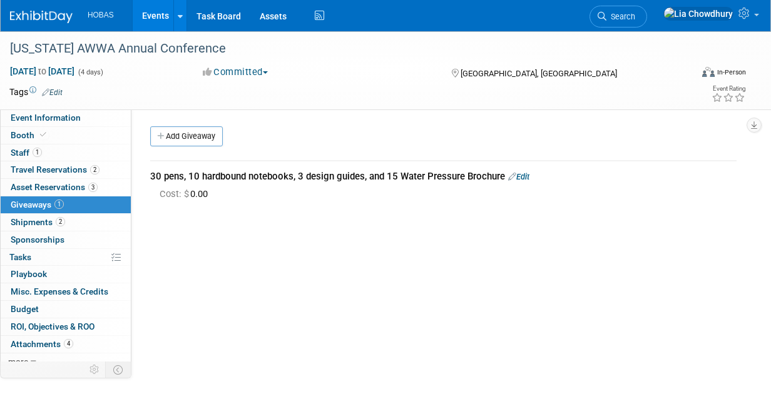
click at [34, 200] on span "Giveaways 1" at bounding box center [37, 205] width 53 height 10
click at [31, 105] on div "Michigan AWWA Annual Conference Sep 9, 2025 to Sep 12, 2025 (4 days) Sep 9, 202…" at bounding box center [385, 70] width 771 height 78
click at [31, 116] on span "Event Information" at bounding box center [46, 118] width 70 height 10
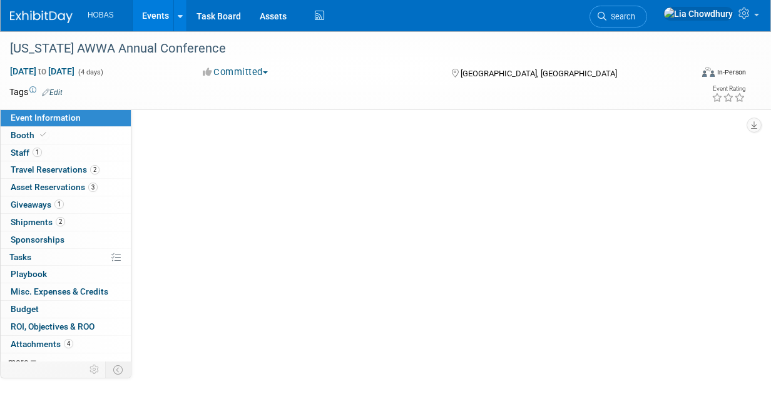
select select "Owners/Engineers"
select select "Tradeshow State"
select select "Water"
select select "Exhibiting"
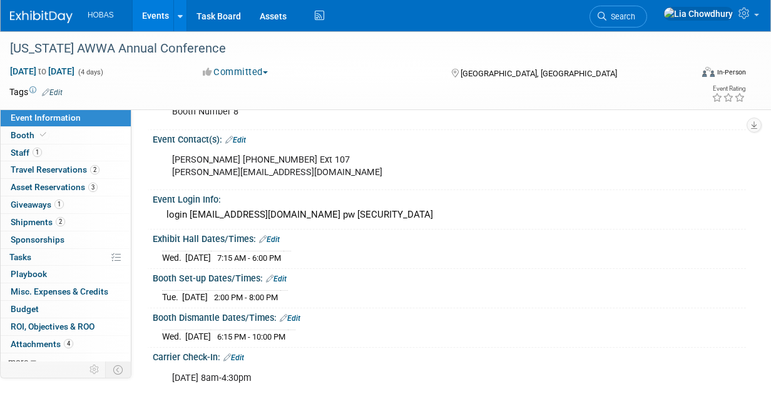
scroll to position [688, 0]
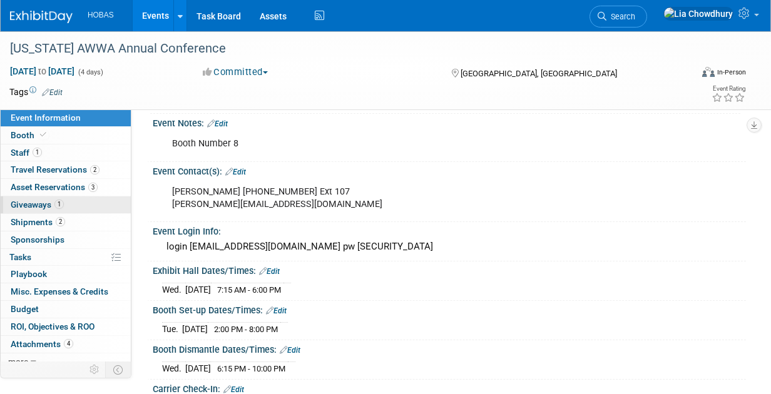
click at [33, 202] on span "Giveaways 1" at bounding box center [37, 205] width 53 height 10
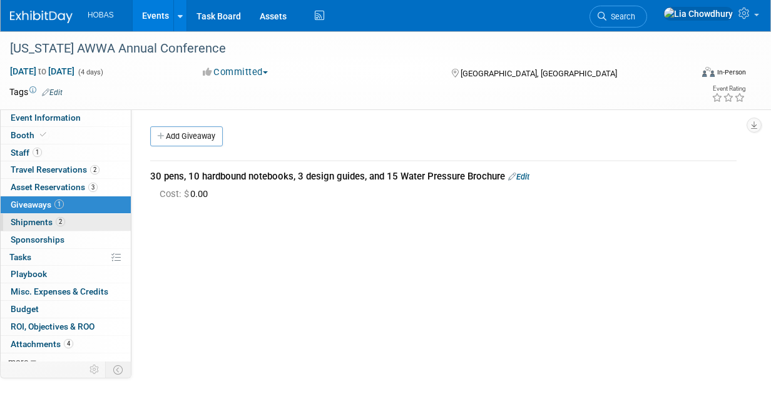
click at [34, 223] on span "Shipments 2" at bounding box center [38, 222] width 54 height 10
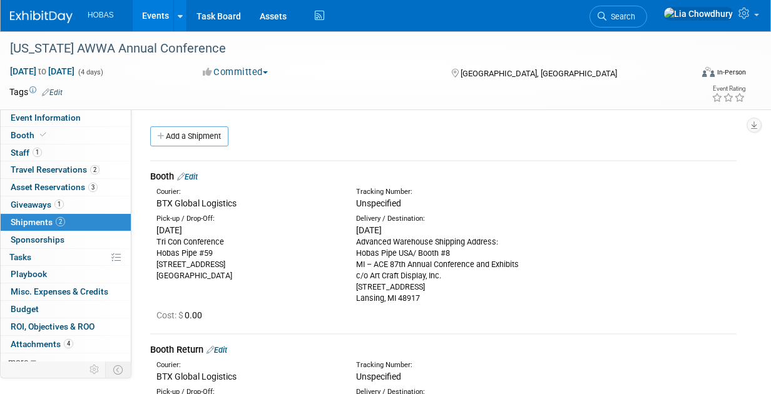
drag, startPoint x: 357, startPoint y: 239, endPoint x: 427, endPoint y: 302, distance: 94.0
click at [427, 302] on div "Advanced Warehouse Shipping Address: Hobas Pipe USA/ Booth #8 MI – ACE 87th Ann…" at bounding box center [446, 271] width 181 height 68
copy div "Advanced Warehouse Shipping Address: Hobas Pipe USA/ Booth #8 MI – ACE 87th Ann…"
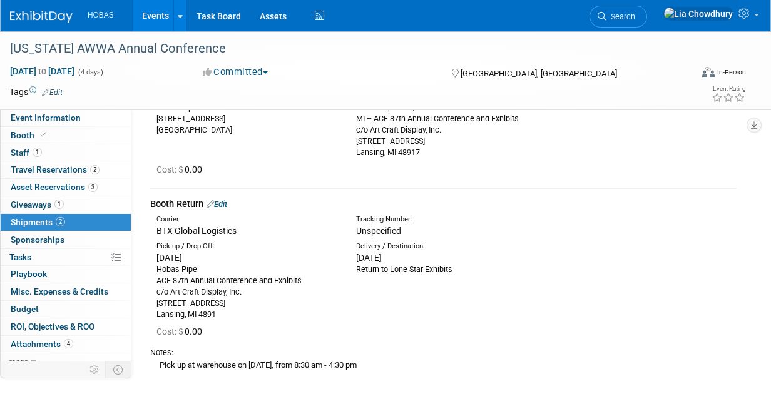
scroll to position [146, 0]
click at [41, 203] on span "Giveaways 1" at bounding box center [37, 205] width 53 height 10
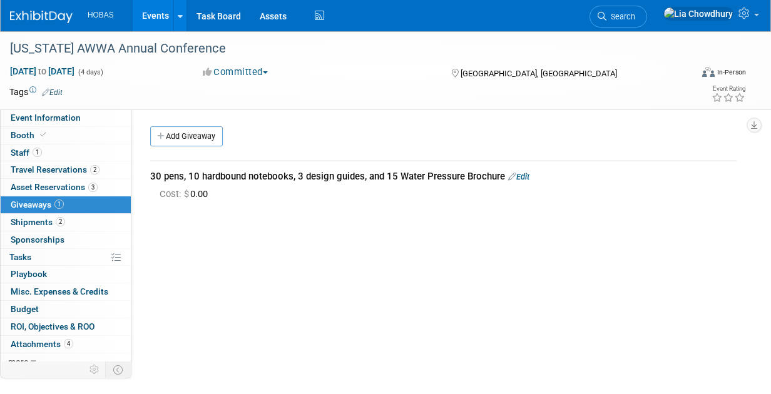
click at [521, 175] on link "Edit" at bounding box center [518, 176] width 21 height 9
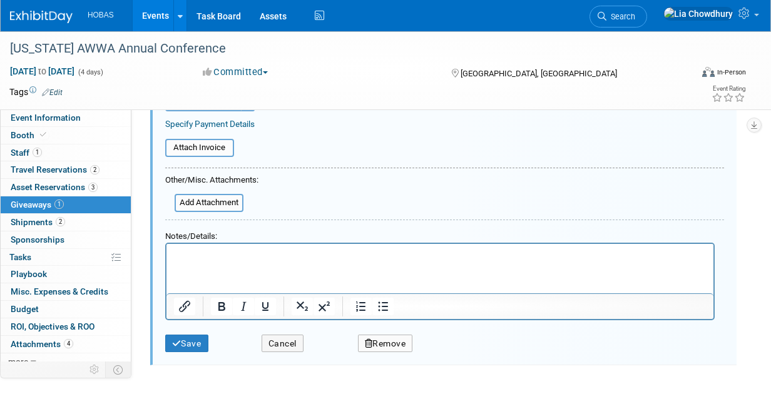
scroll to position [228, 0]
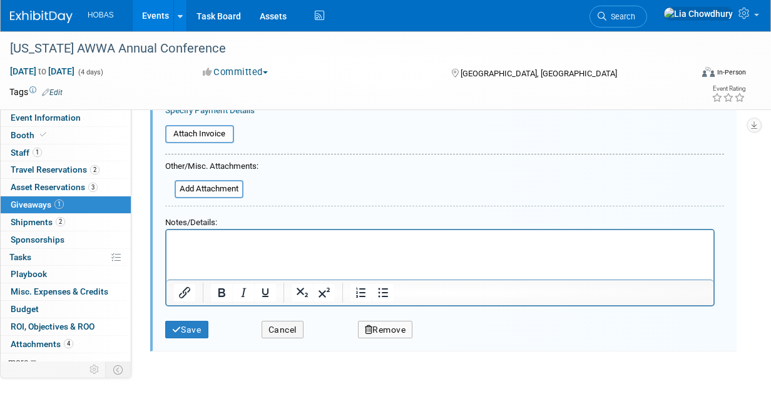
click at [481, 236] on p "Rich Text Area. Press ALT-0 for help." at bounding box center [440, 241] width 533 height 13
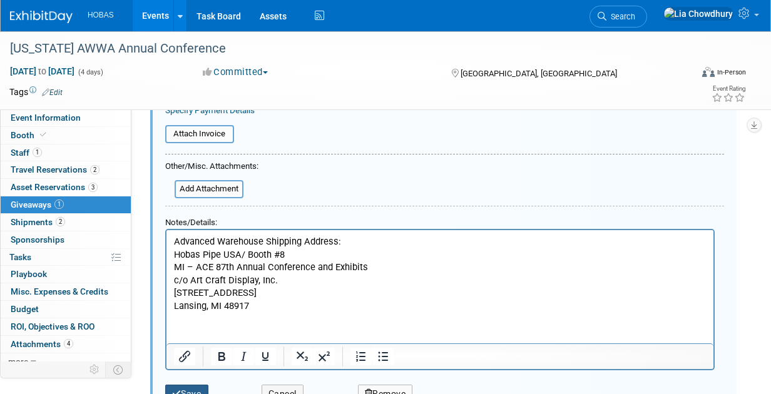
click at [192, 389] on button "Save" at bounding box center [186, 394] width 43 height 18
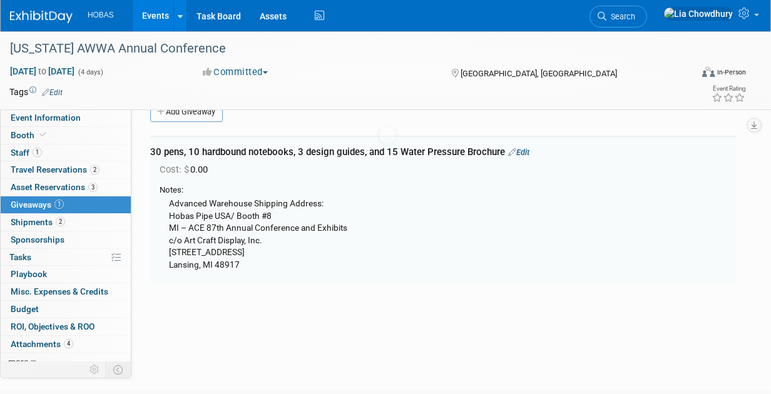
scroll to position [18, 0]
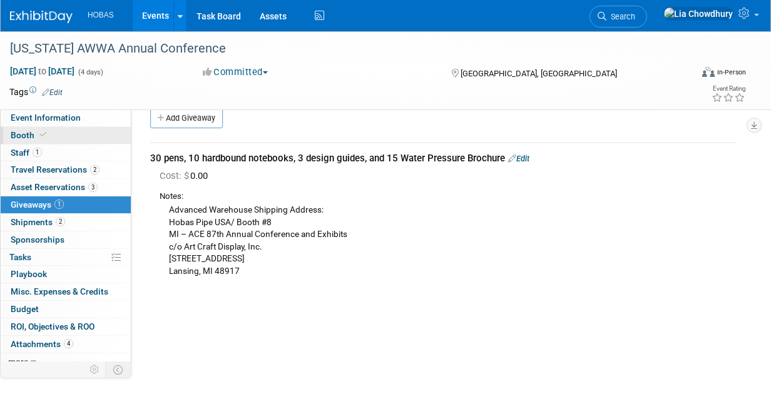
click at [23, 135] on span "Booth" at bounding box center [30, 135] width 38 height 10
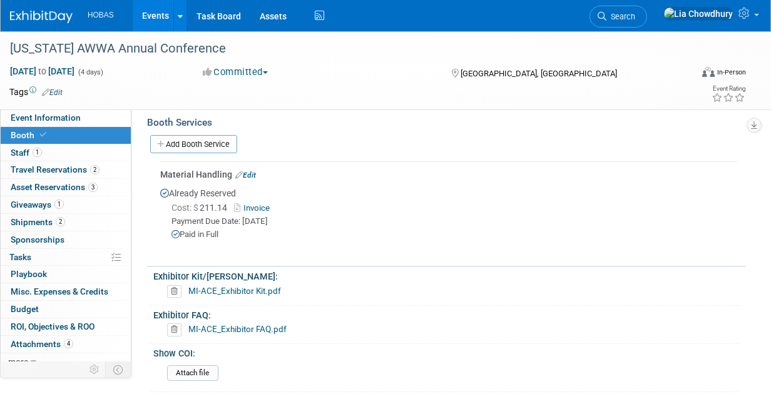
scroll to position [553, 0]
click at [247, 333] on link "MI-ACE_Exhibitor FAQ.pdf" at bounding box center [237, 328] width 98 height 10
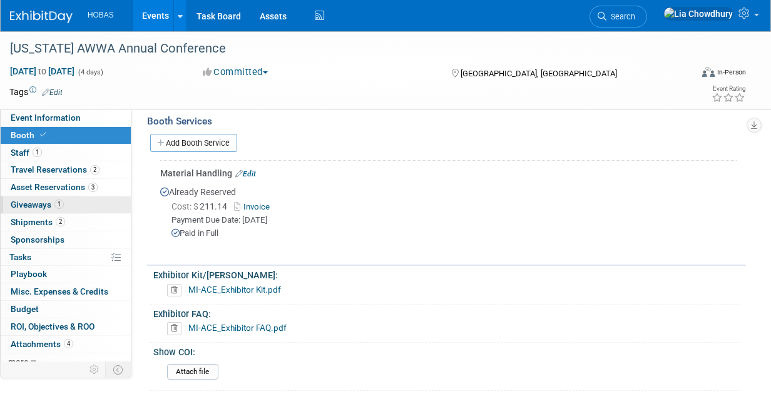
click at [19, 200] on span "Giveaways 1" at bounding box center [37, 205] width 53 height 10
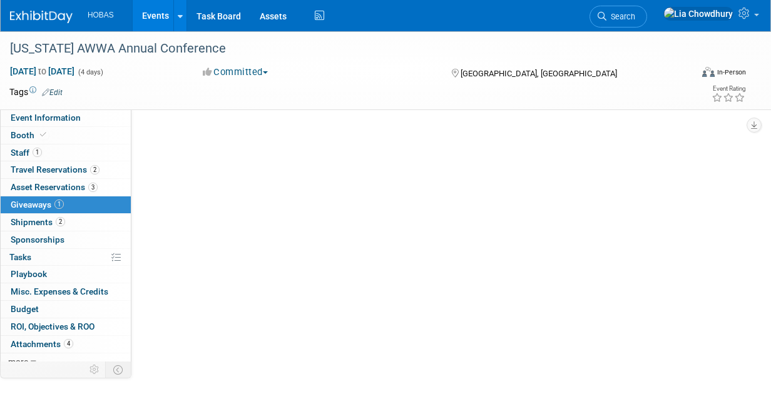
scroll to position [0, 0]
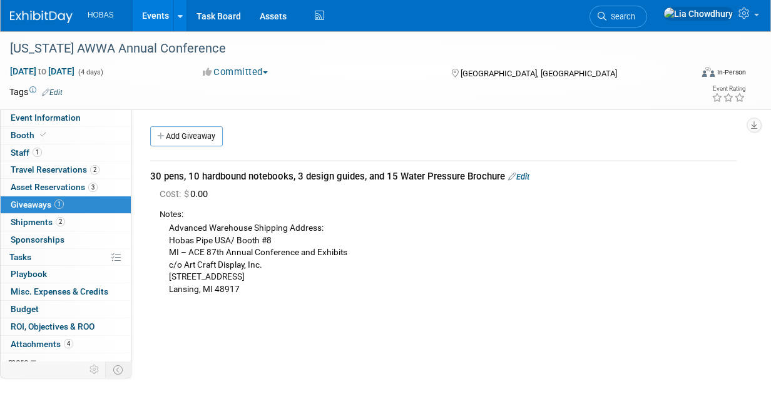
click at [521, 178] on link "Edit" at bounding box center [518, 176] width 21 height 9
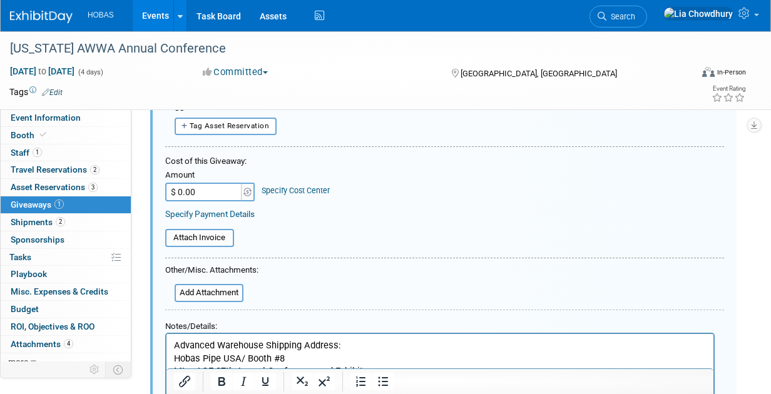
scroll to position [155, 0]
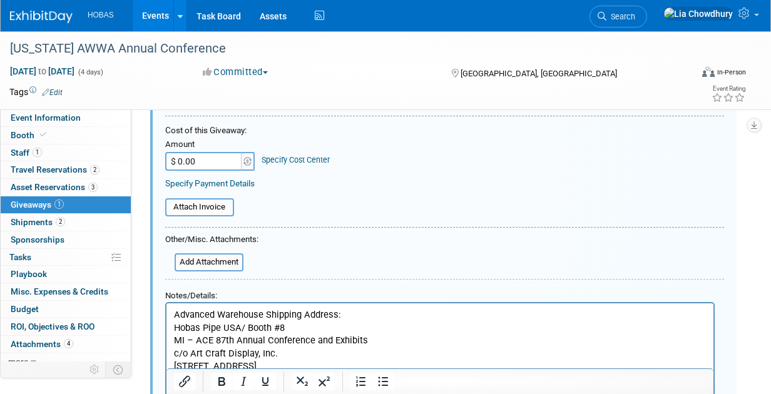
drag, startPoint x: 765, startPoint y: 256, endPoint x: 763, endPoint y: 272, distance: 15.9
click at [763, 272] on div "Event Information Event Info Booth Booth 1 Staff 1 Staff 2 Travel Reservations …" at bounding box center [385, 173] width 771 height 593
click at [362, 317] on p "Advanced Warehouse Shipping Address: Hobas Pipe USA/ Booth #8 MI – ACE 87th Ann…" at bounding box center [440, 346] width 533 height 77
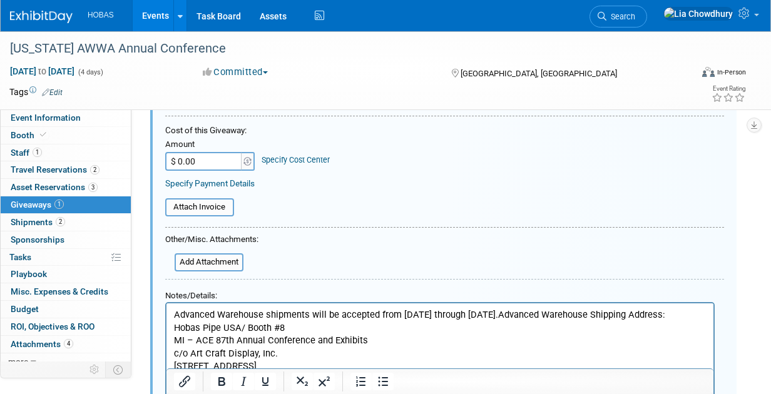
click at [542, 314] on p "Advanced Warehouse shipments will be accepted from August 4th through September…" at bounding box center [440, 346] width 533 height 77
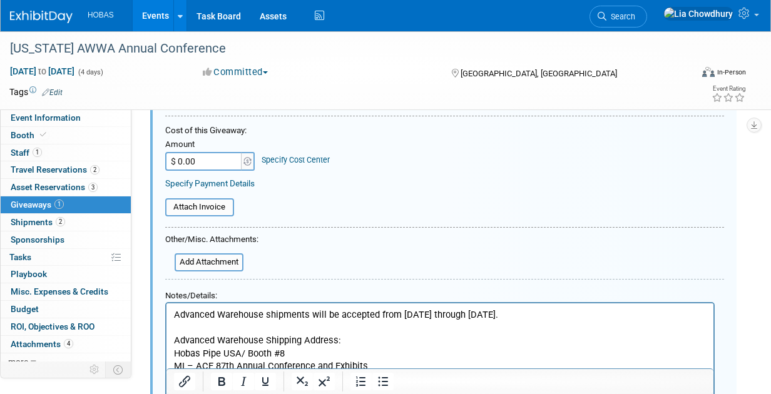
click at [565, 312] on p "Advanced Warehouse shipments will be accepted from August 4th through September…" at bounding box center [440, 314] width 533 height 13
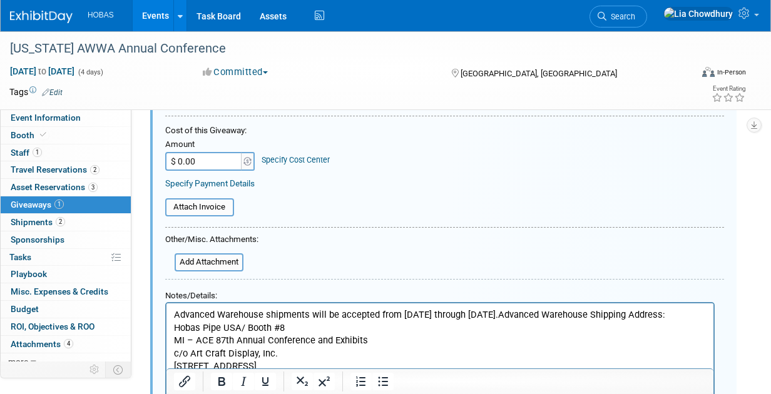
click at [575, 313] on p "Advanced Warehouse shipments will be accepted from August 4th through September…" at bounding box center [440, 346] width 533 height 77
click at [545, 316] on p "Advanced Warehouse shipments will be accepted from August 4th through September…" at bounding box center [440, 346] width 533 height 77
click at [243, 328] on p "Advanced Warehouse shipments will be accepted from August 4th through September…" at bounding box center [440, 346] width 533 height 77
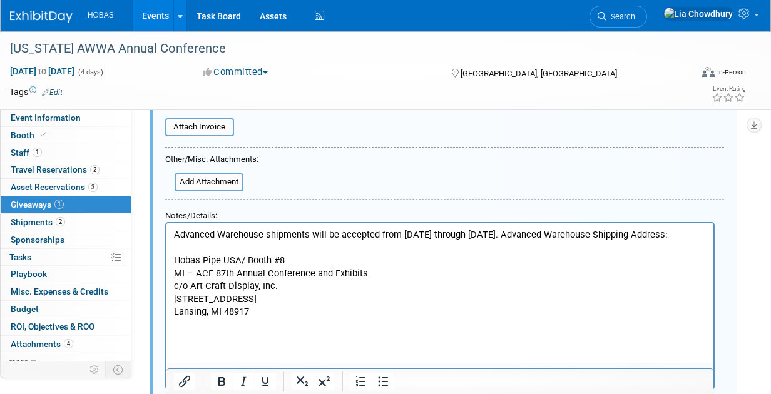
scroll to position [267, 0]
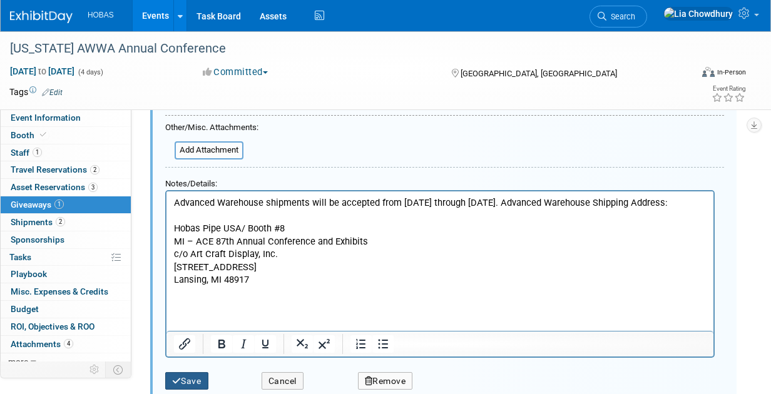
click at [205, 379] on button "Save" at bounding box center [186, 381] width 43 height 18
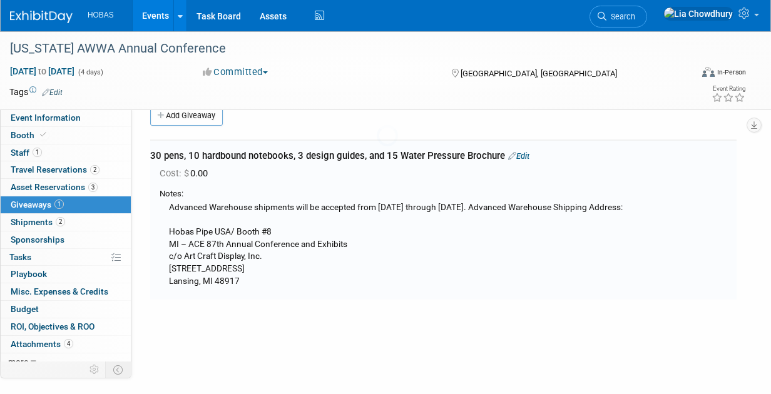
scroll to position [18, 0]
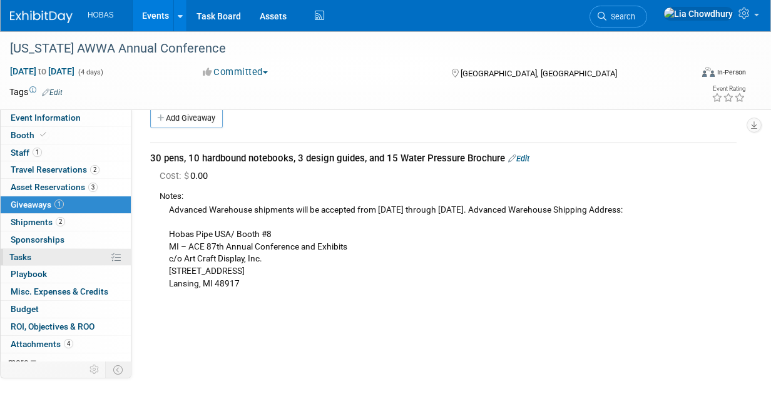
click at [28, 252] on span "Tasks 0%" at bounding box center [20, 257] width 22 height 10
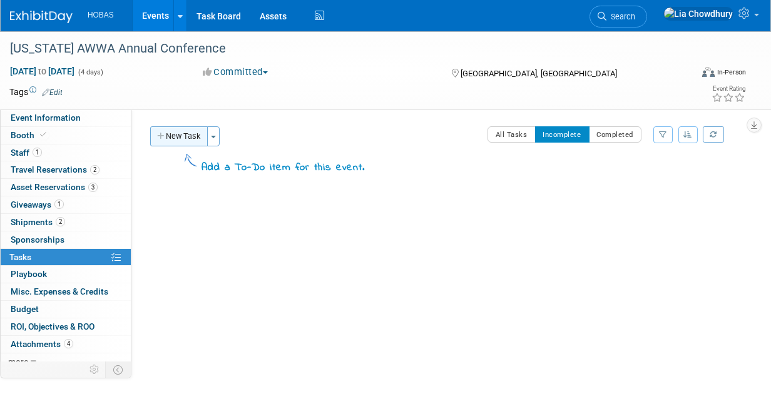
click at [190, 136] on button "New Task" at bounding box center [179, 136] width 58 height 20
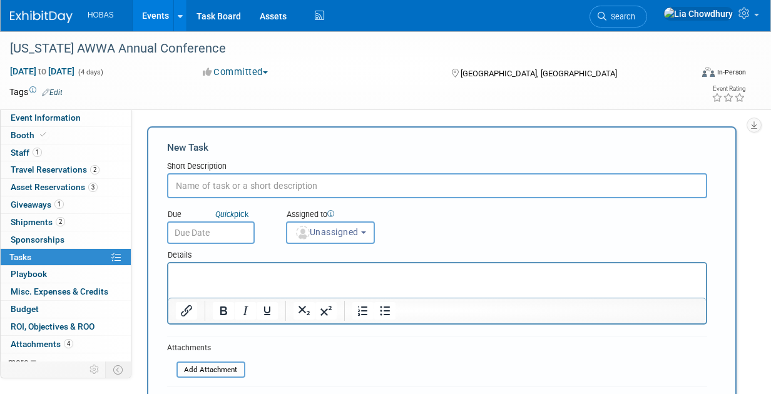
paste input "Advanced Warehouse shipments will be accepted from August 4th through September…"
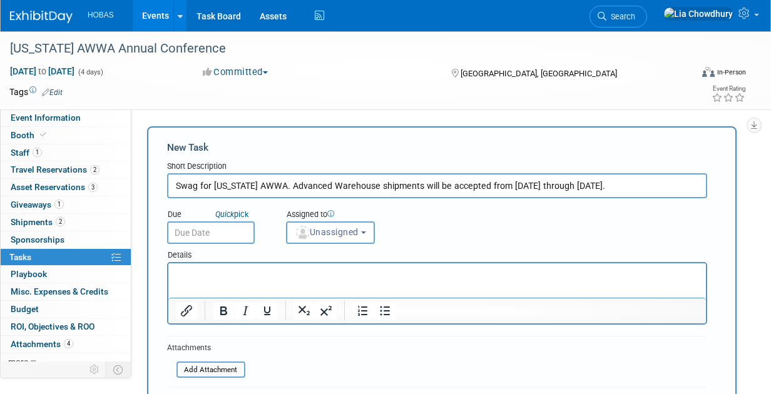
type input "Swag for Michigan AWWA. Advanced Warehouse shipments will be accepted from Augu…"
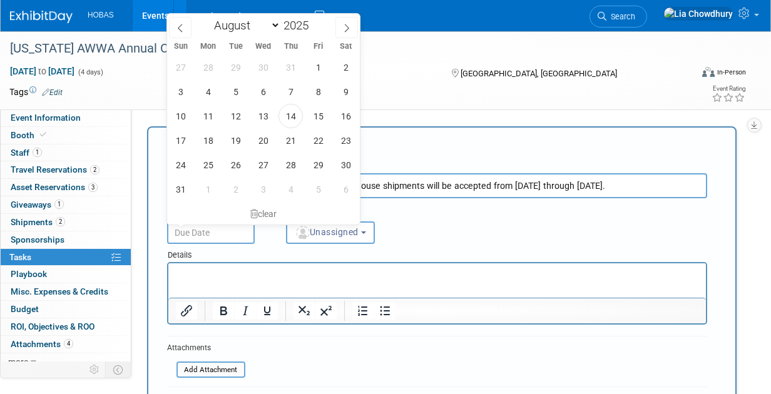
click at [222, 227] on input "text" at bounding box center [211, 233] width 88 height 23
click at [259, 162] on span "27" at bounding box center [263, 165] width 24 height 24
type input "[DATE]"
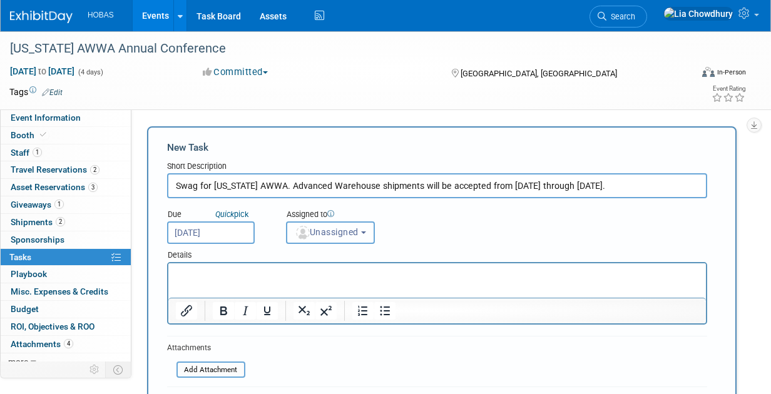
click at [366, 234] on b "button" at bounding box center [363, 233] width 5 height 3
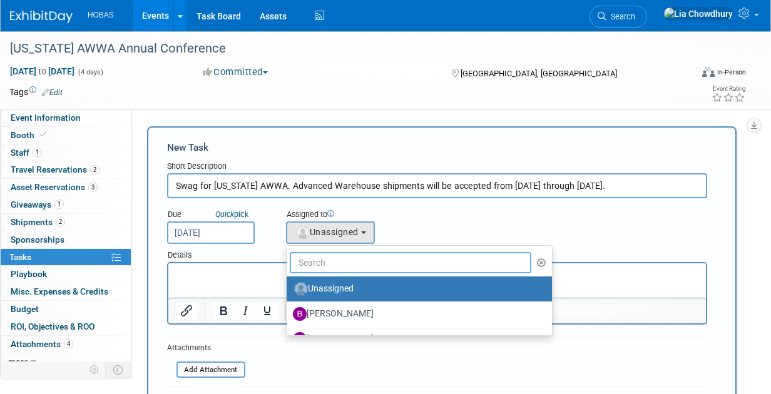
click at [346, 267] on input "text" at bounding box center [411, 262] width 242 height 21
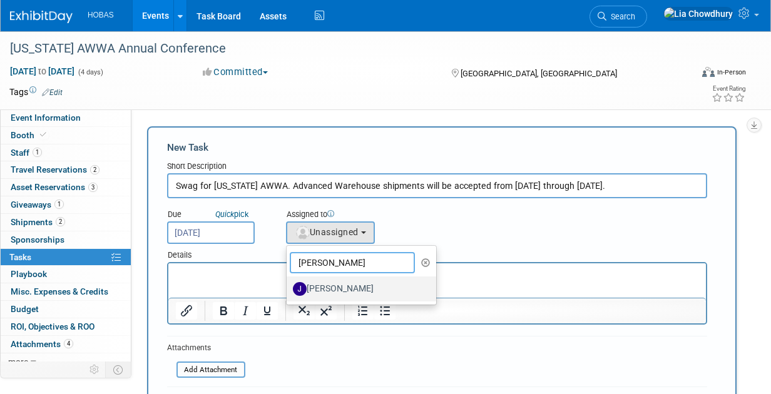
type input "JAMIE"
click at [343, 289] on label "Jamie Coe" at bounding box center [358, 289] width 131 height 20
click at [289, 289] on input "Jamie Coe" at bounding box center [284, 288] width 8 height 8
select select "04d6935f-c39b-4c5c-91df-ce348fb93be4"
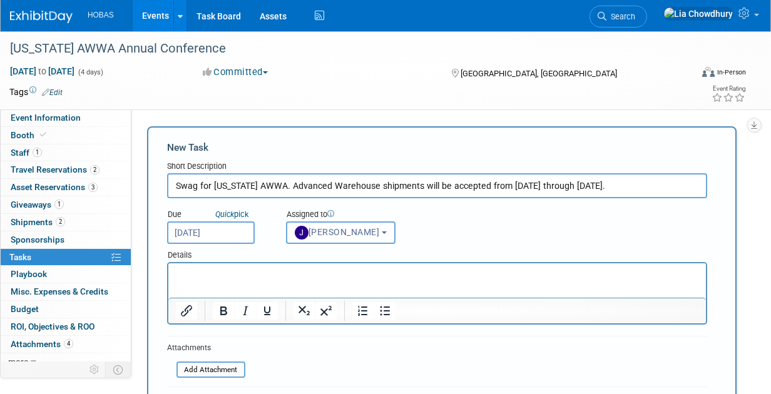
click at [429, 270] on p "Rich Text Area. Press ALT-0 for help." at bounding box center [437, 275] width 523 height 13
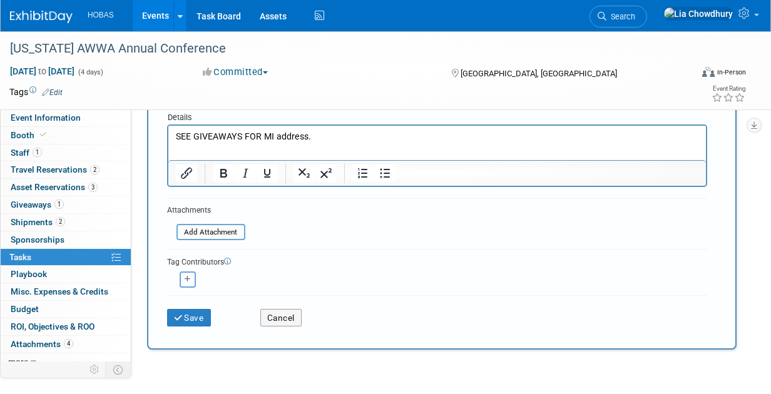
scroll to position [136, 0]
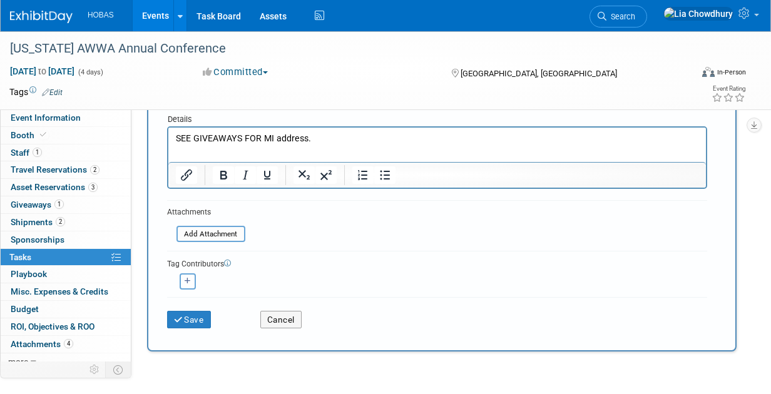
click at [191, 275] on button "button" at bounding box center [188, 282] width 16 height 16
select select
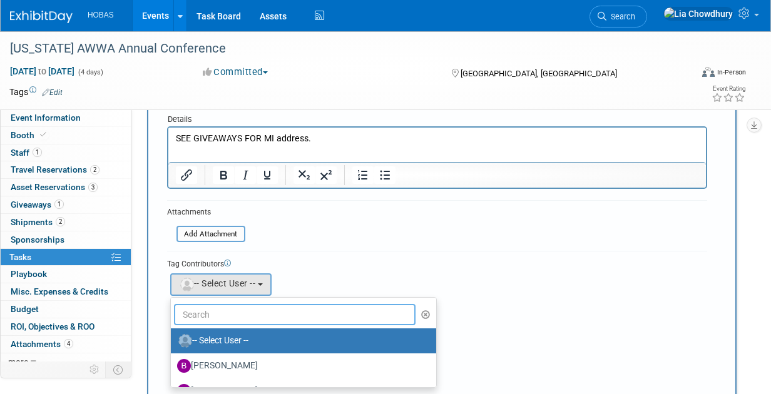
click at [229, 306] on input "text" at bounding box center [295, 314] width 242 height 21
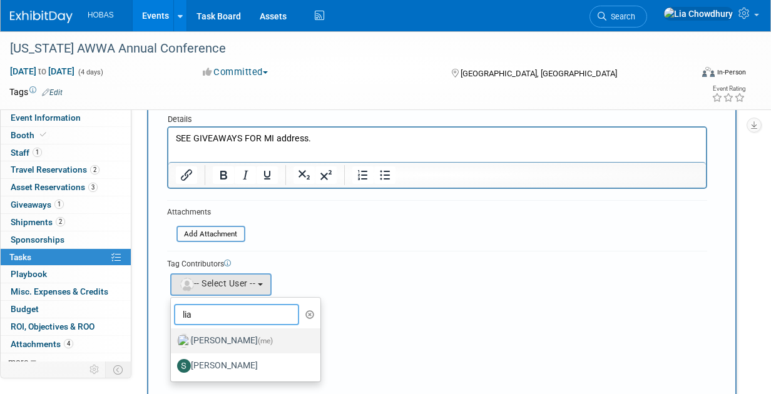
type input "lia"
click at [227, 339] on label "Lia Chowdhury (me)" at bounding box center [242, 341] width 131 height 20
click at [173, 339] on input "Lia Chowdhury (me)" at bounding box center [169, 340] width 8 height 8
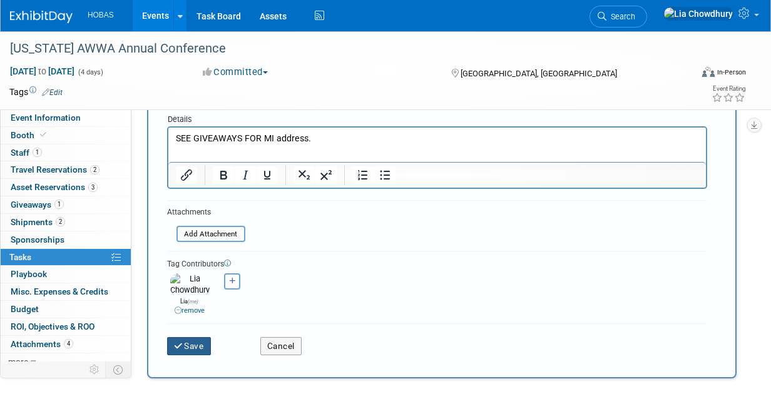
click at [194, 342] on button "Save" at bounding box center [189, 346] width 44 height 18
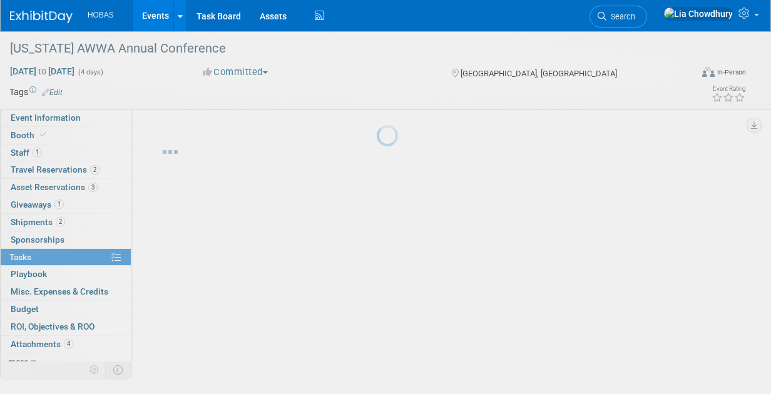
scroll to position [0, 0]
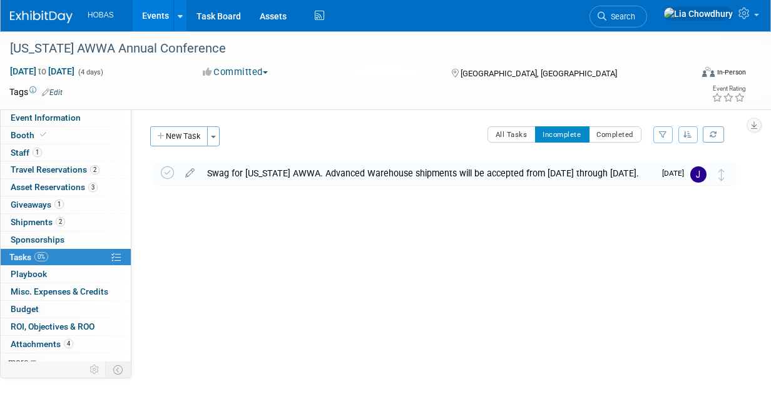
click at [162, 13] on link "Events" at bounding box center [156, 15] width 46 height 31
